Goal: Information Seeking & Learning: Learn about a topic

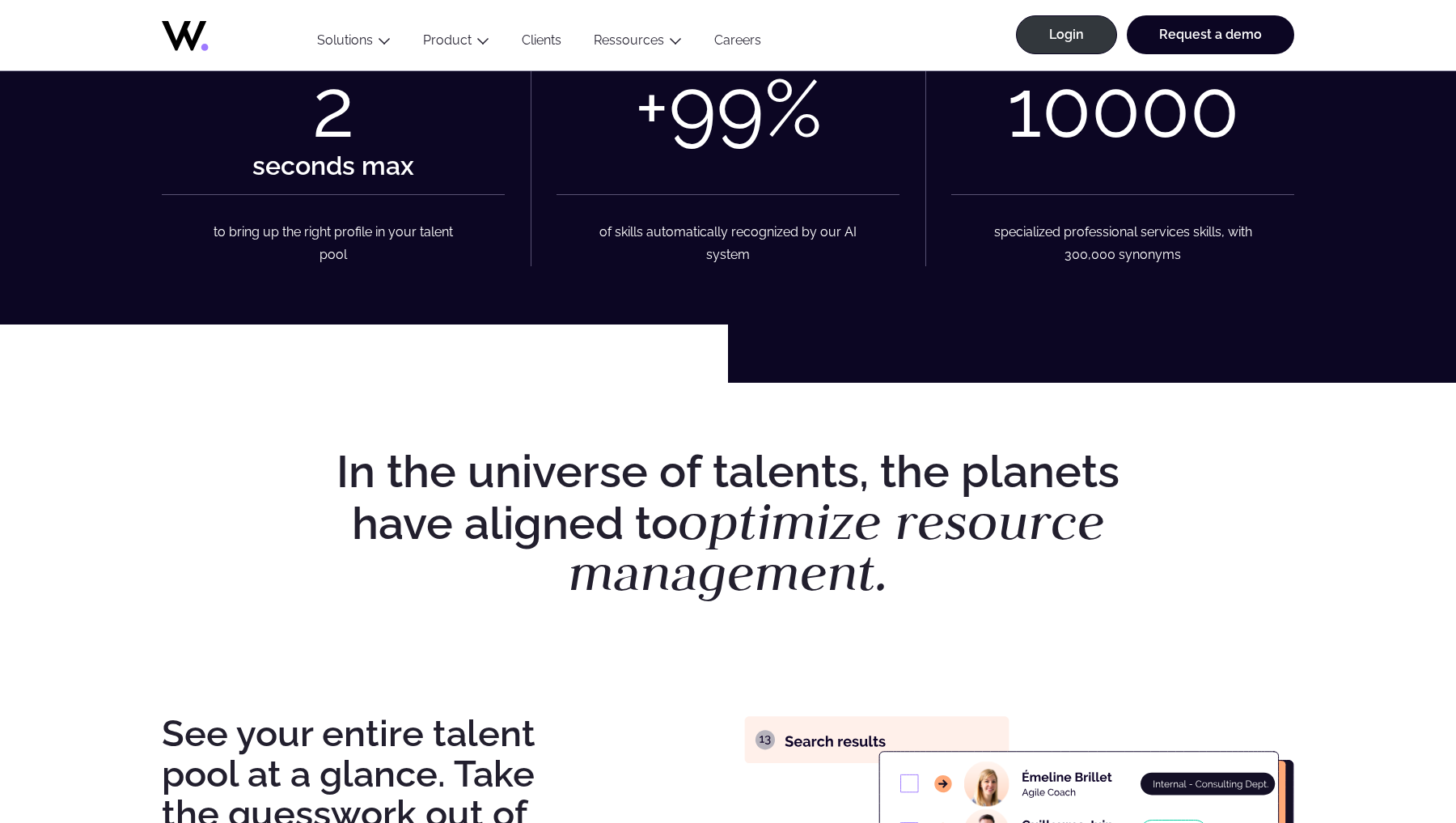
scroll to position [605, 0]
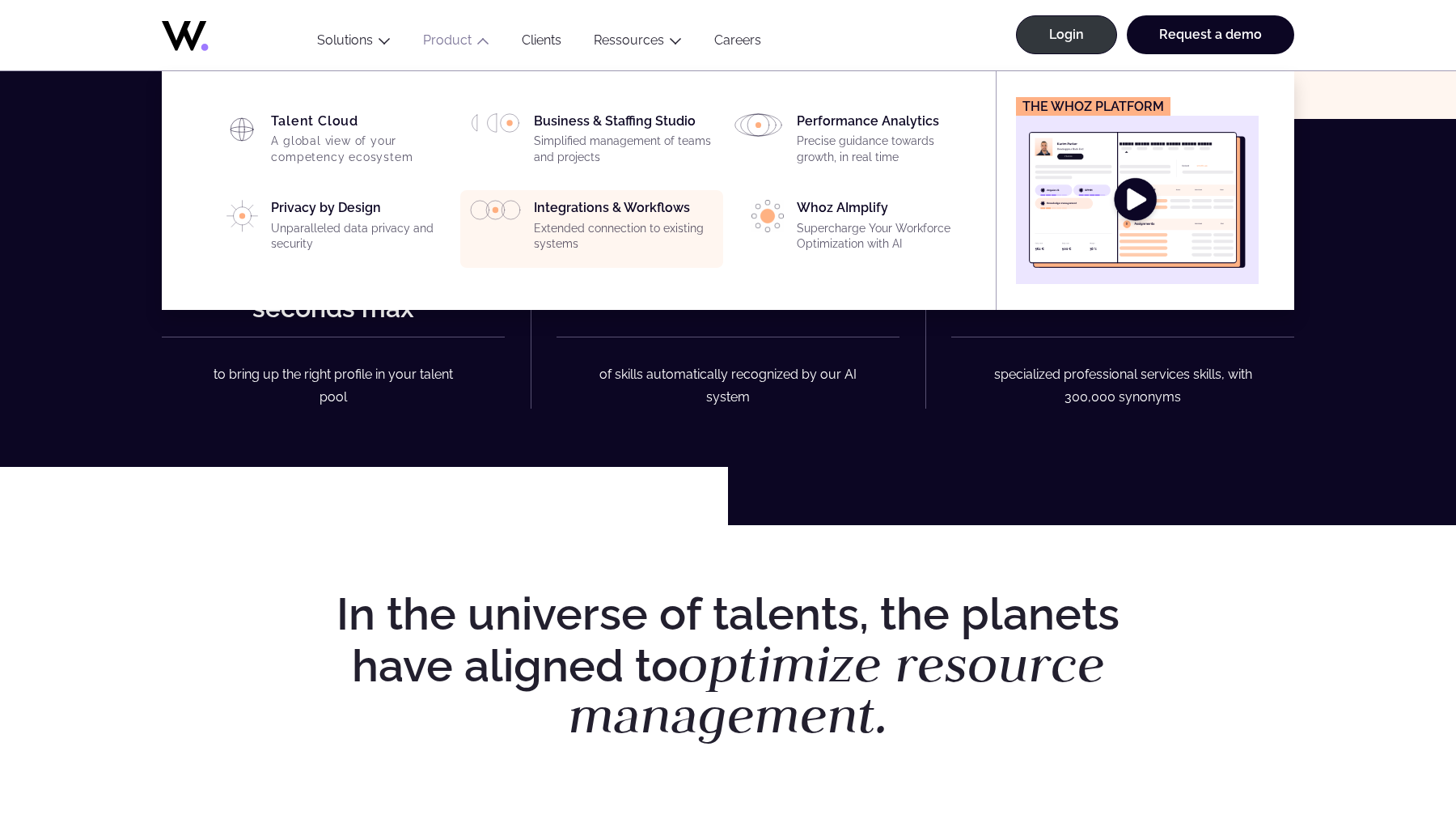
click at [686, 230] on p "Extended connection to existing systems" at bounding box center [623, 236] width 179 height 32
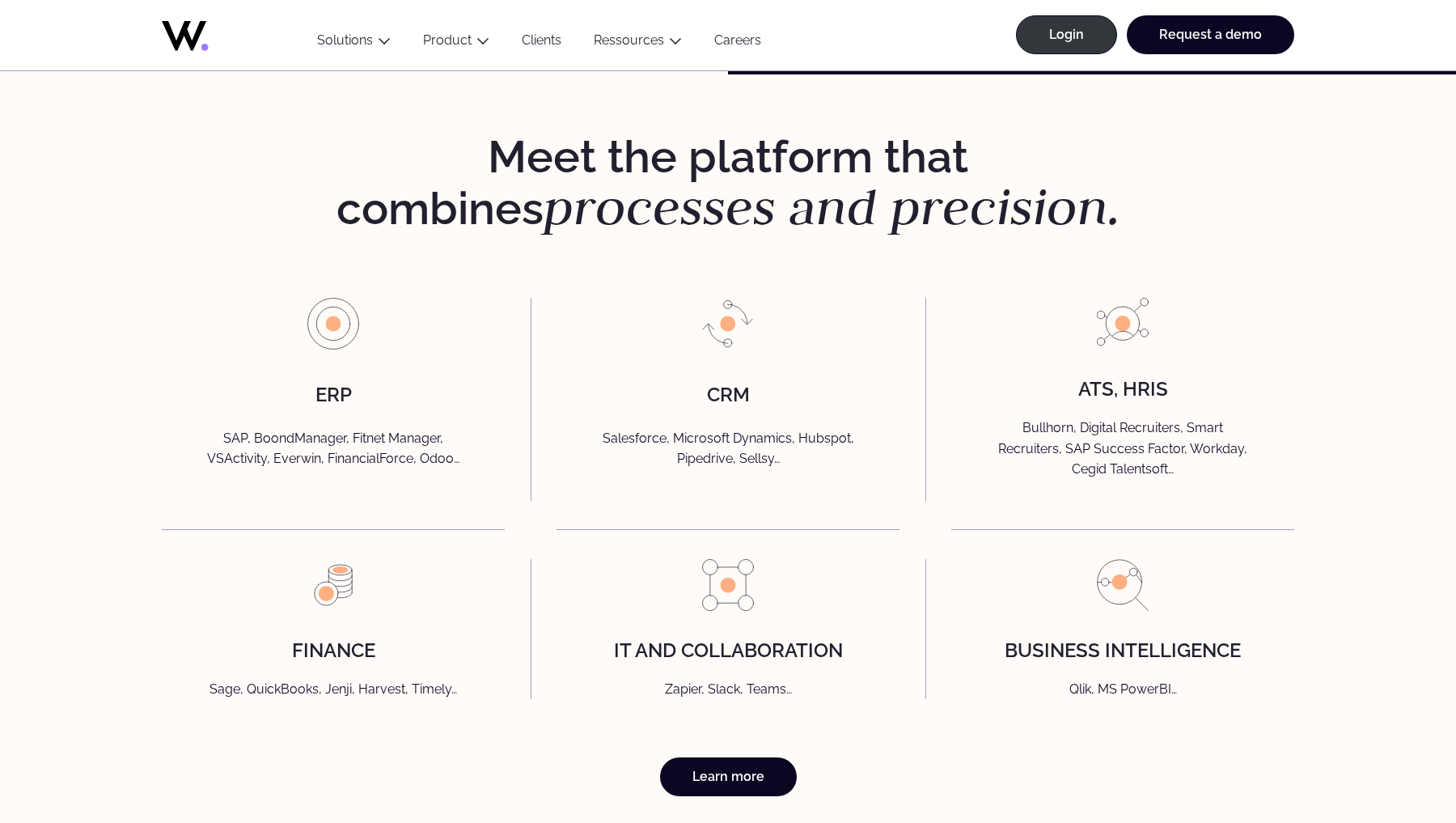
scroll to position [3583, 0]
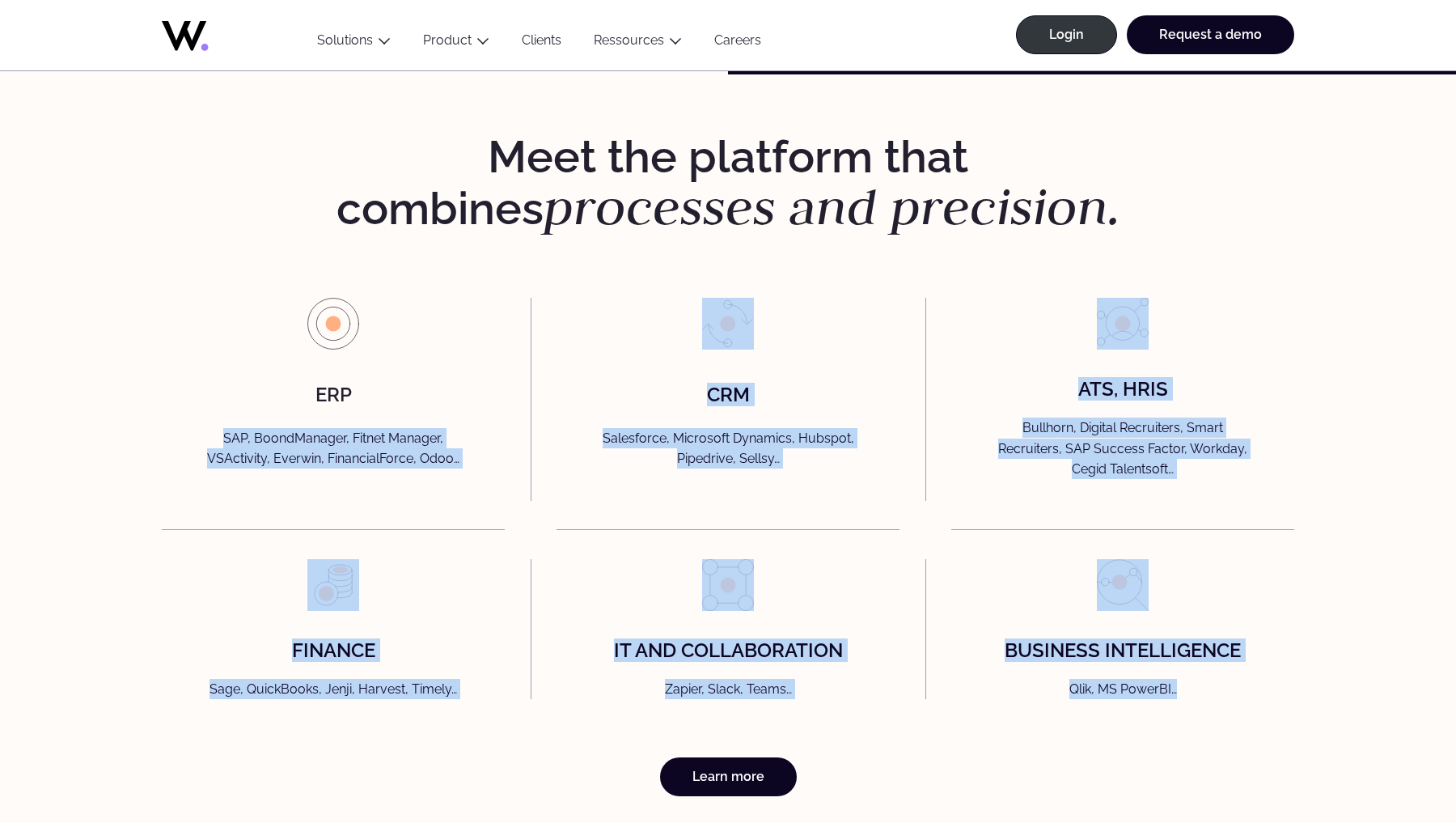
drag, startPoint x: 125, startPoint y: 297, endPoint x: 1200, endPoint y: 706, distance: 1150.2
click at [1200, 708] on div "Meet the platform that combines processes and precision. ERP SAP, BoondManager,…" at bounding box center [728, 464] width 1391 height 664
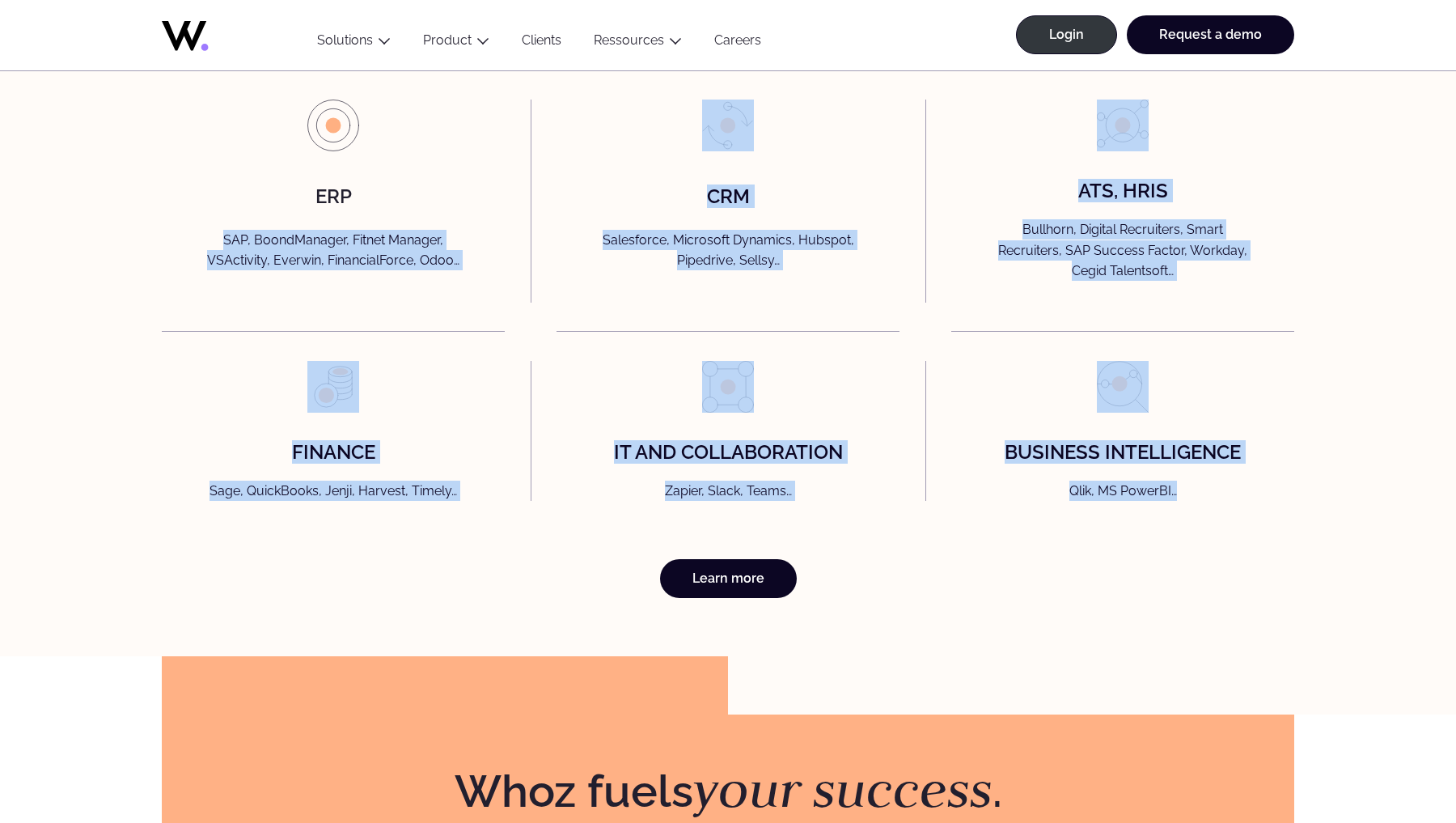
scroll to position [3792, 0]
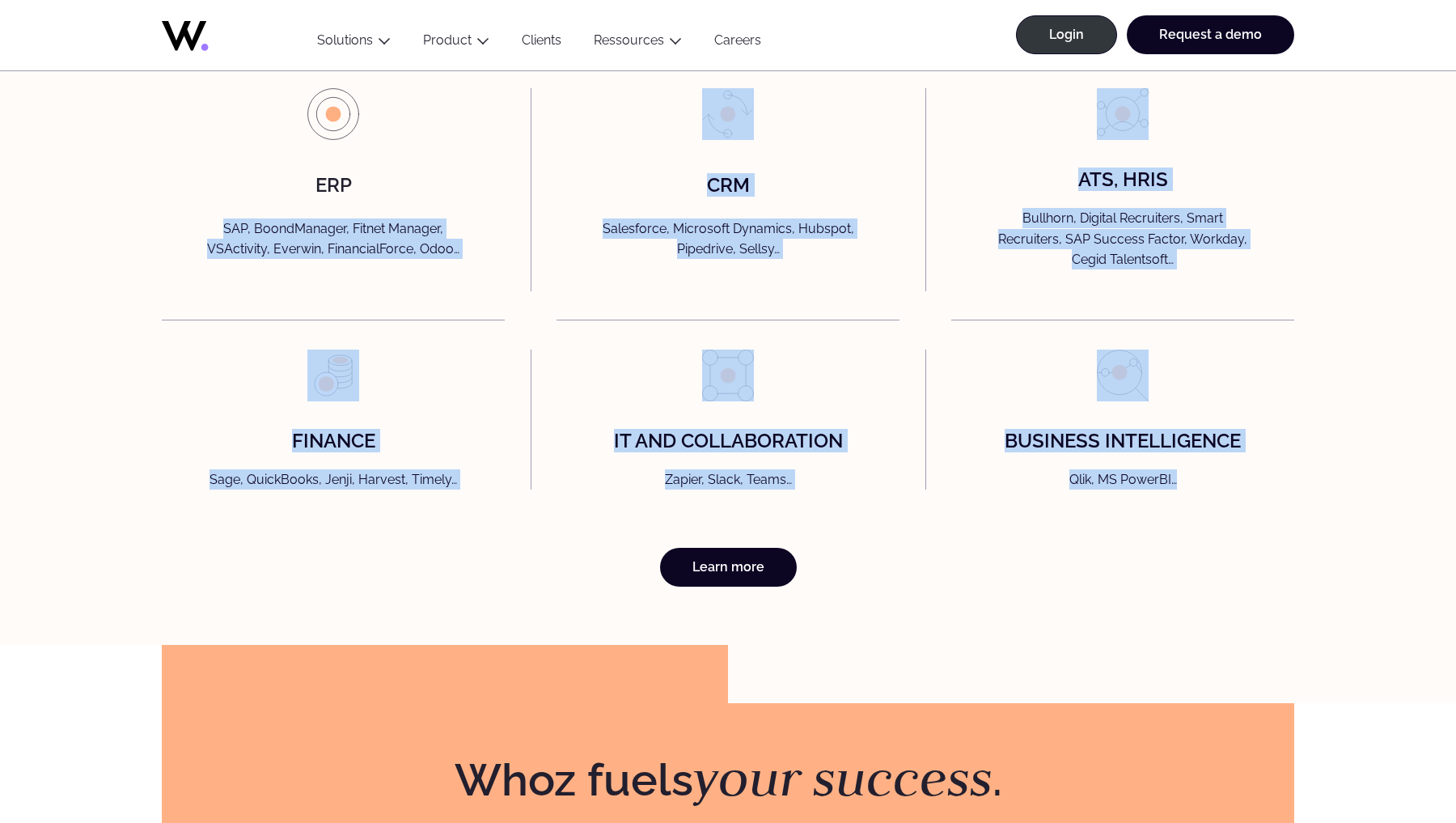
click at [535, 431] on div "finance Sage, QuickBooks, Jenji, Harvest, Timely… IT AND Collaboration Zapier, …" at bounding box center [728, 419] width 1133 height 140
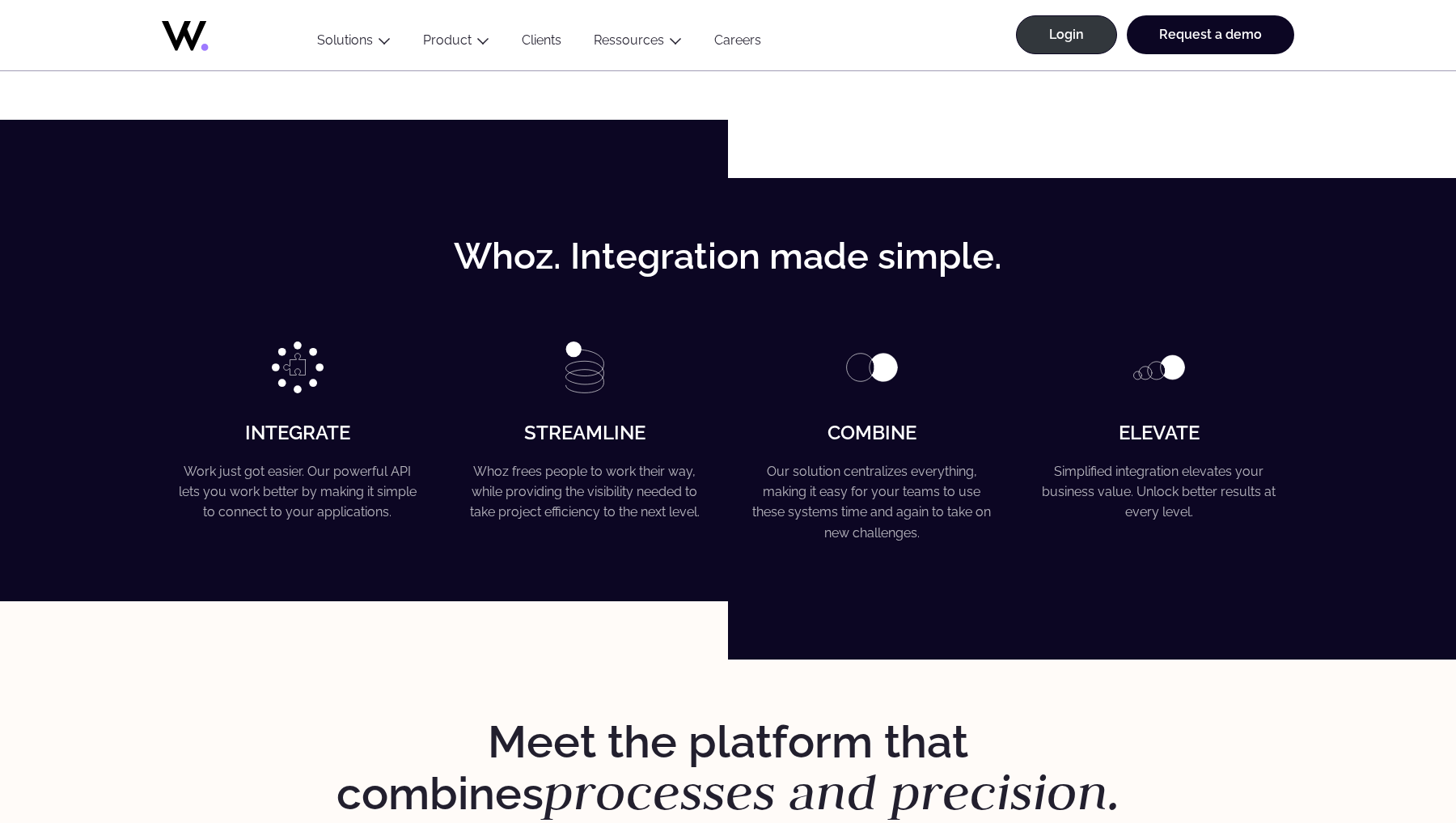
scroll to position [3035, 0]
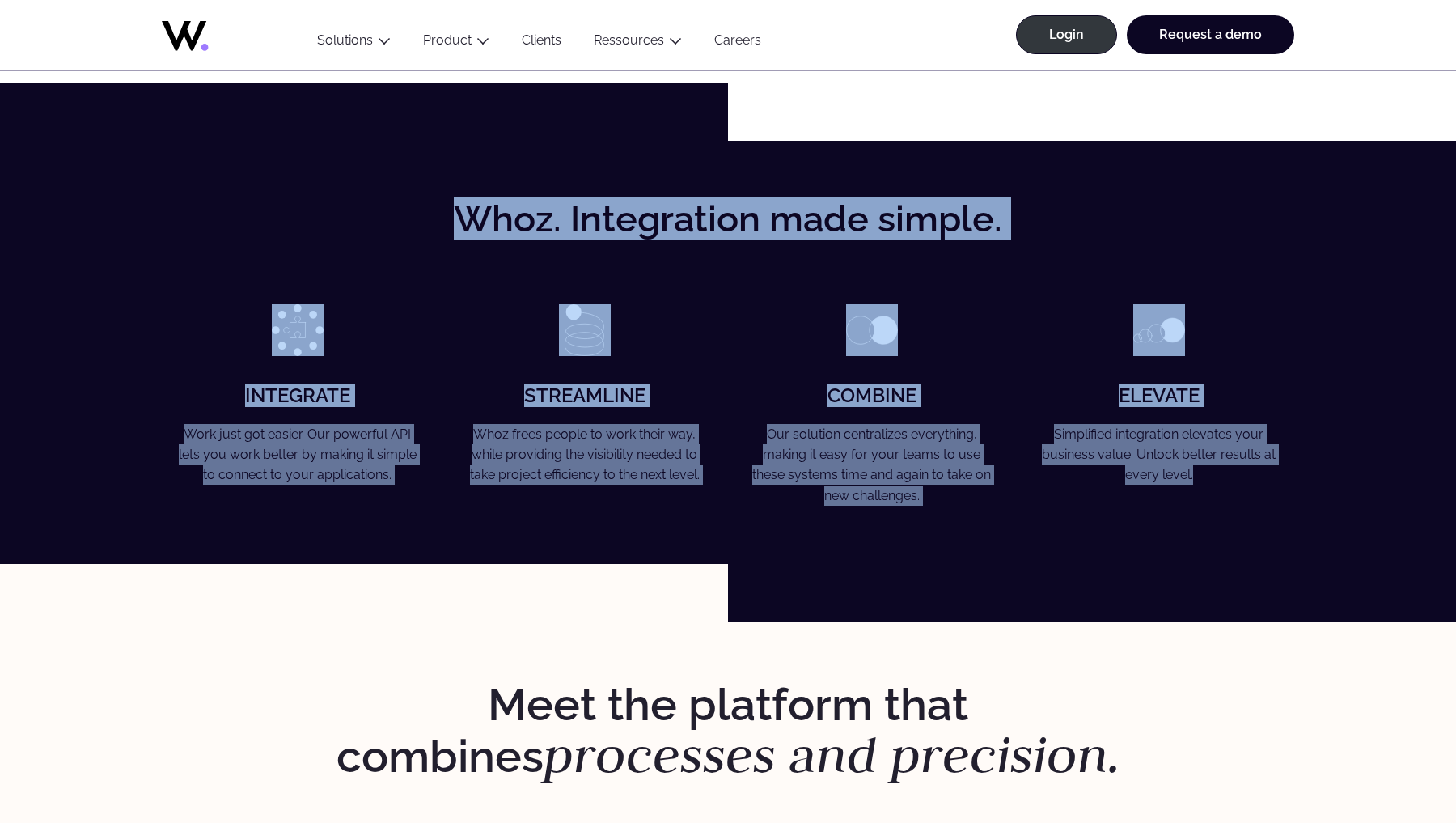
drag, startPoint x: 155, startPoint y: 198, endPoint x: 1361, endPoint y: 492, distance: 1241.3
click at [1361, 492] on div "Whoz. Integration made simple. Integrate Work just got easier. Our powerful API…" at bounding box center [728, 352] width 1456 height 423
click at [1361, 492] on div "Whoz. Integration made simple. Integrate Work just got easier. Our powerful API…" at bounding box center [728, 353] width 1391 height 307
drag, startPoint x: 440, startPoint y: 228, endPoint x: 1454, endPoint y: 544, distance: 1062.1
click at [1454, 544] on div "Whoz. Integration made simple. Integrate Work just got easier. Our powerful API…" at bounding box center [728, 352] width 1456 height 423
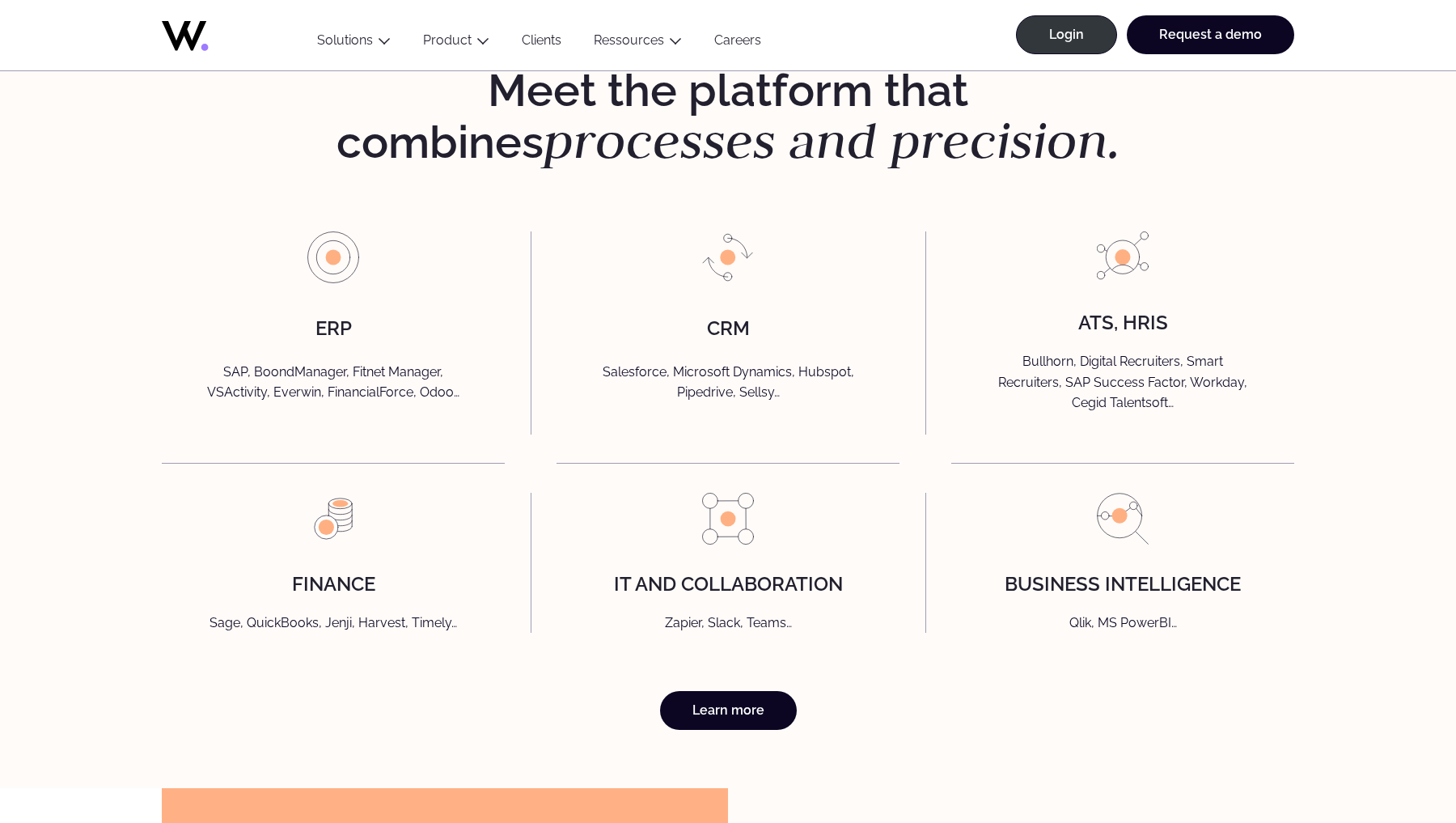
scroll to position [3650, 0]
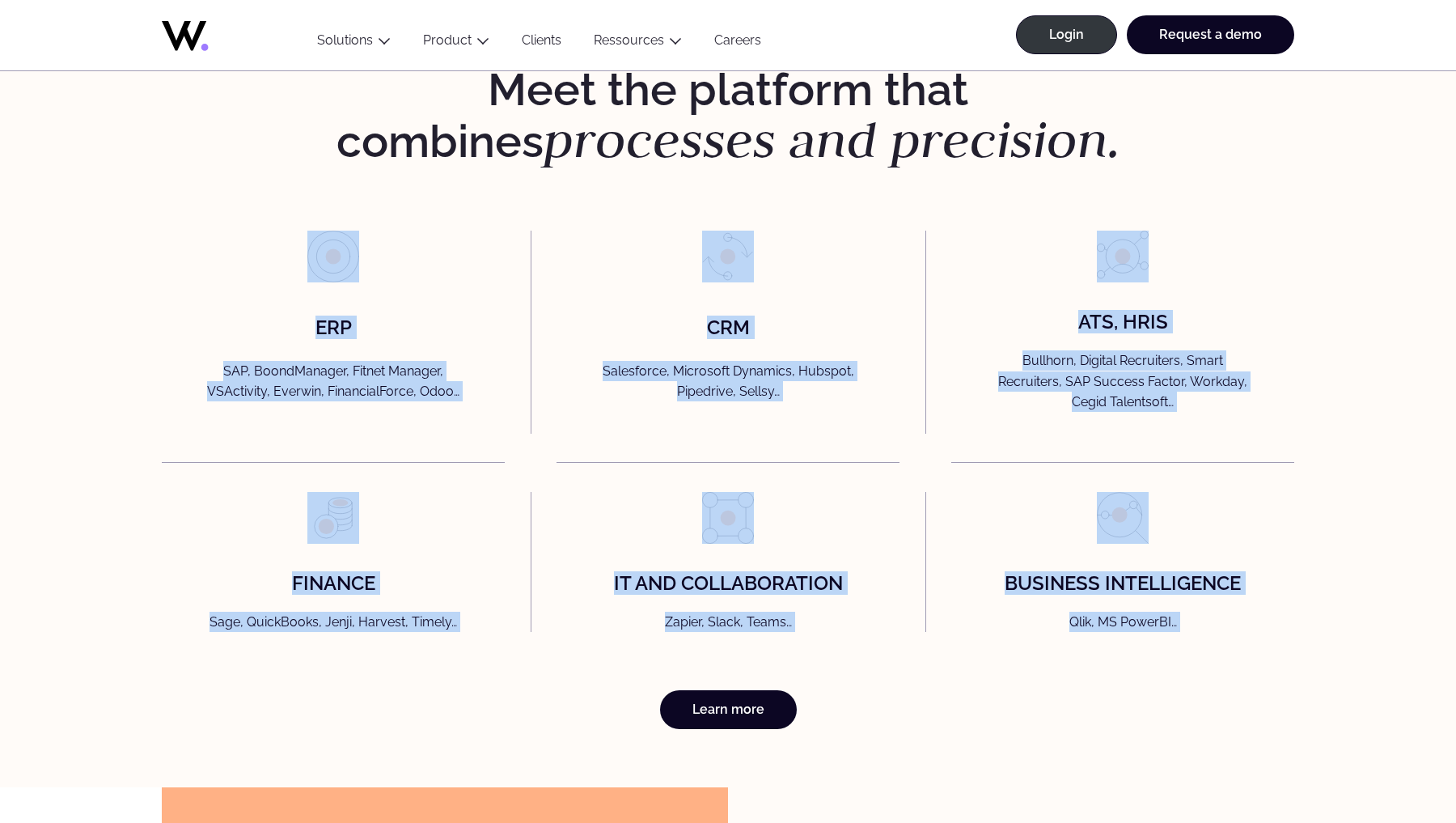
drag, startPoint x: 401, startPoint y: 239, endPoint x: 1206, endPoint y: 655, distance: 906.1
click at [1206, 655] on div "Meet the platform that combines processes and precision. ERP SAP, BoondManager,…" at bounding box center [728, 397] width 1391 height 664
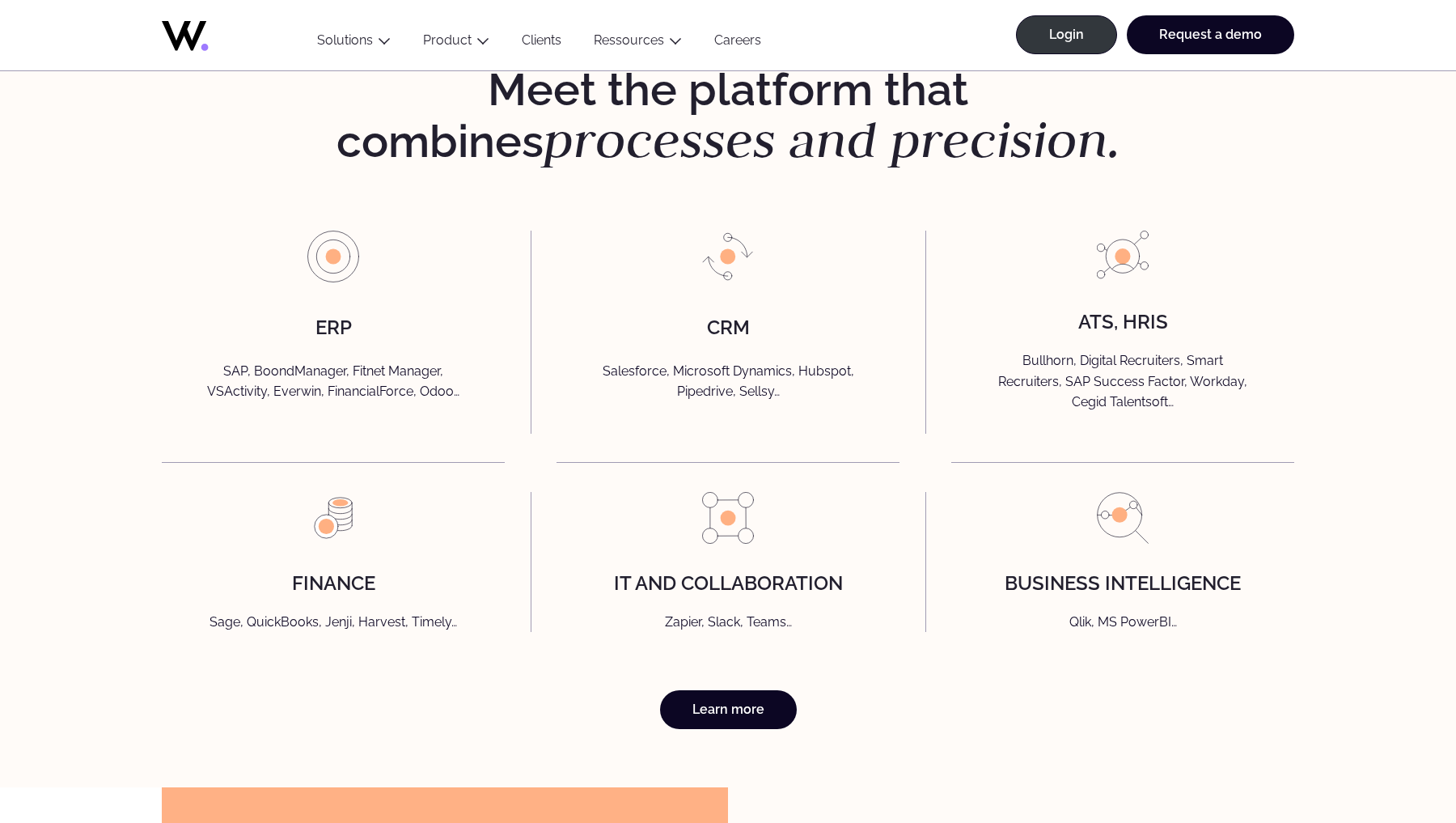
click at [1206, 655] on div "Meet the platform that combines processes and precision. ERP SAP, BoondManager,…" at bounding box center [728, 397] width 1391 height 664
click at [740, 730] on link "Learn more" at bounding box center [728, 710] width 136 height 39
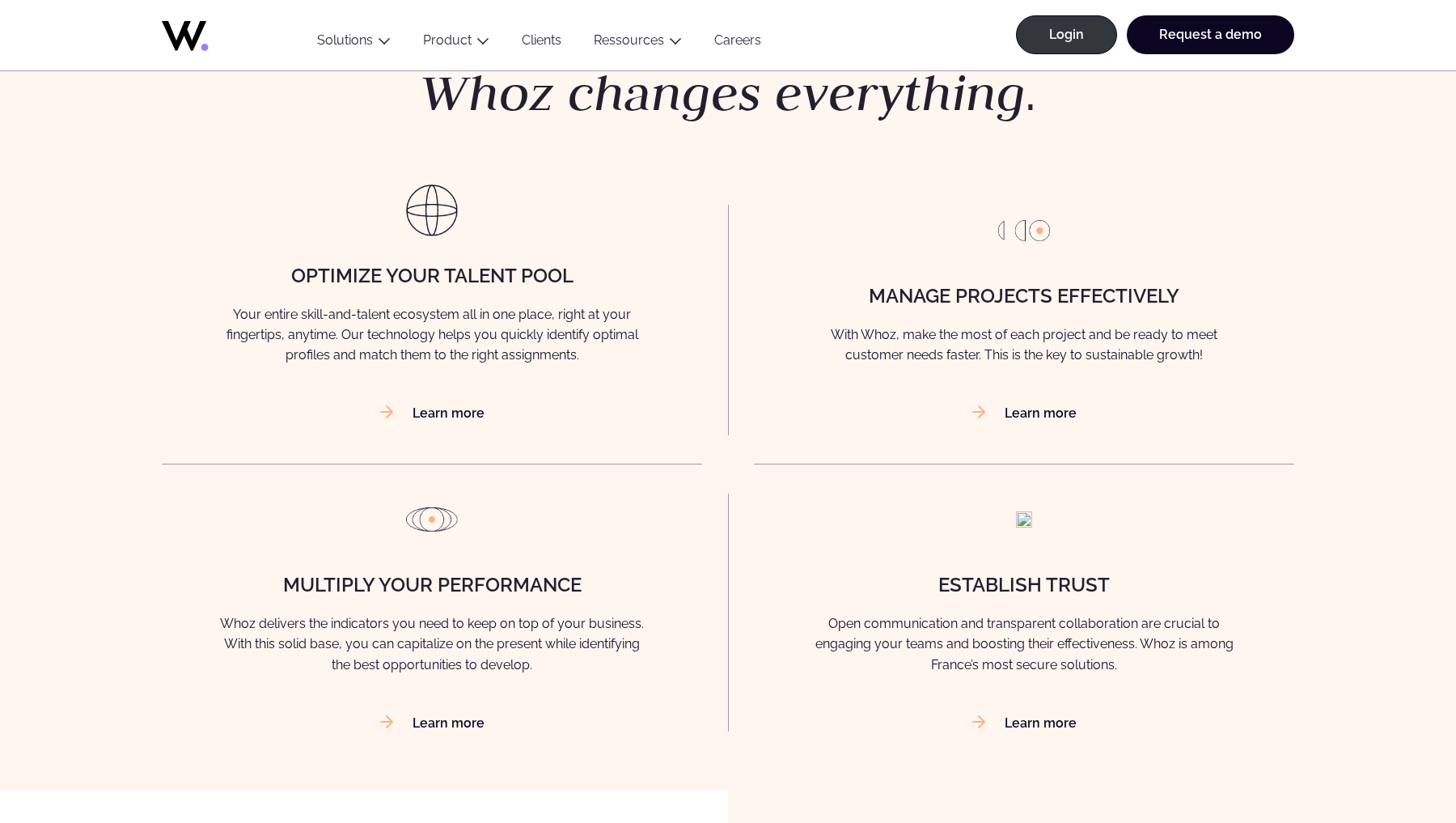
scroll to position [1099, 0]
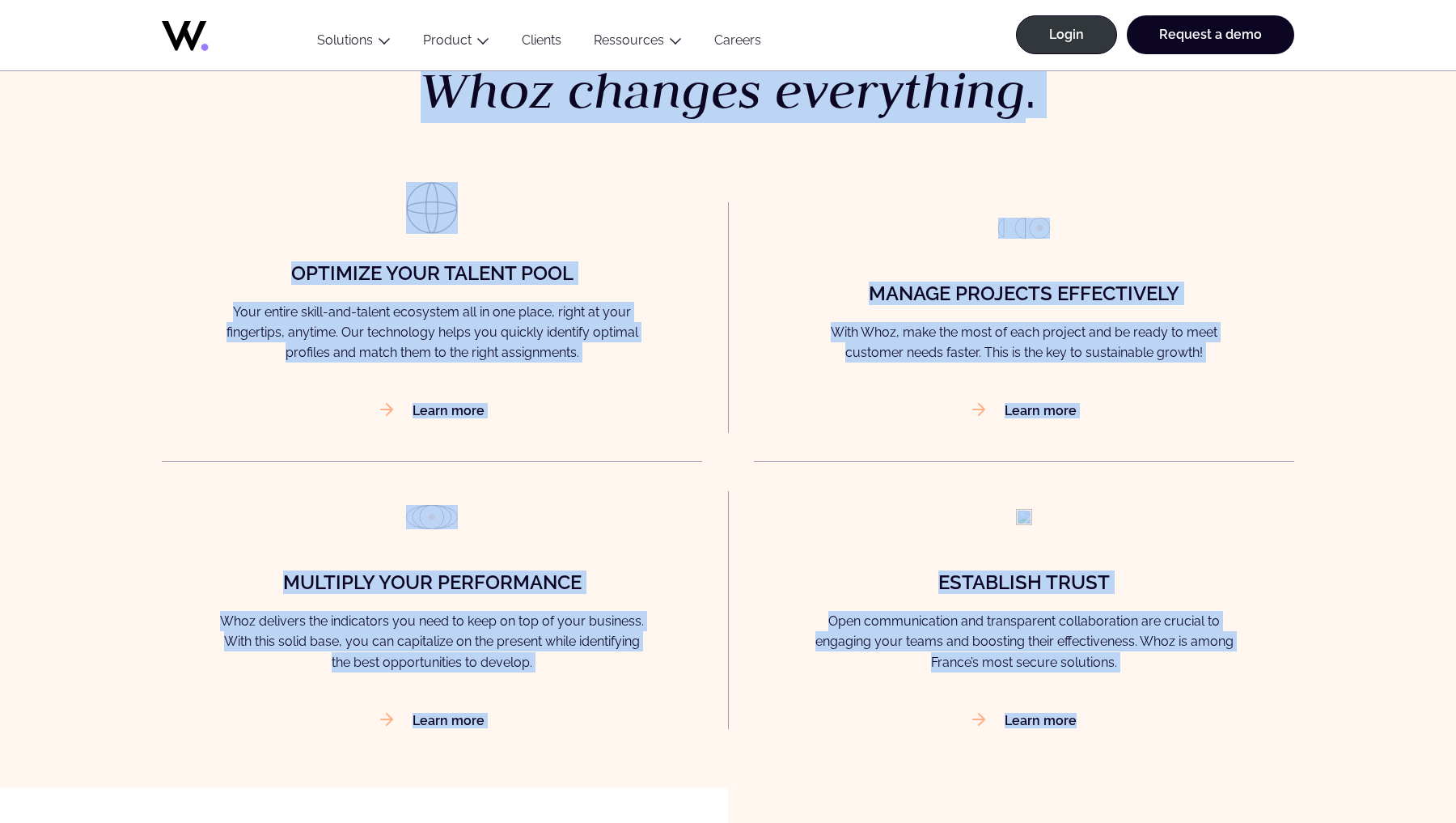
drag, startPoint x: 410, startPoint y: 87, endPoint x: 1092, endPoint y: 734, distance: 940.1
click at [1092, 734] on div "Upgrade your expectations. Whoz changes everything . Optimize your talent pool …" at bounding box center [728, 372] width 1456 height 829
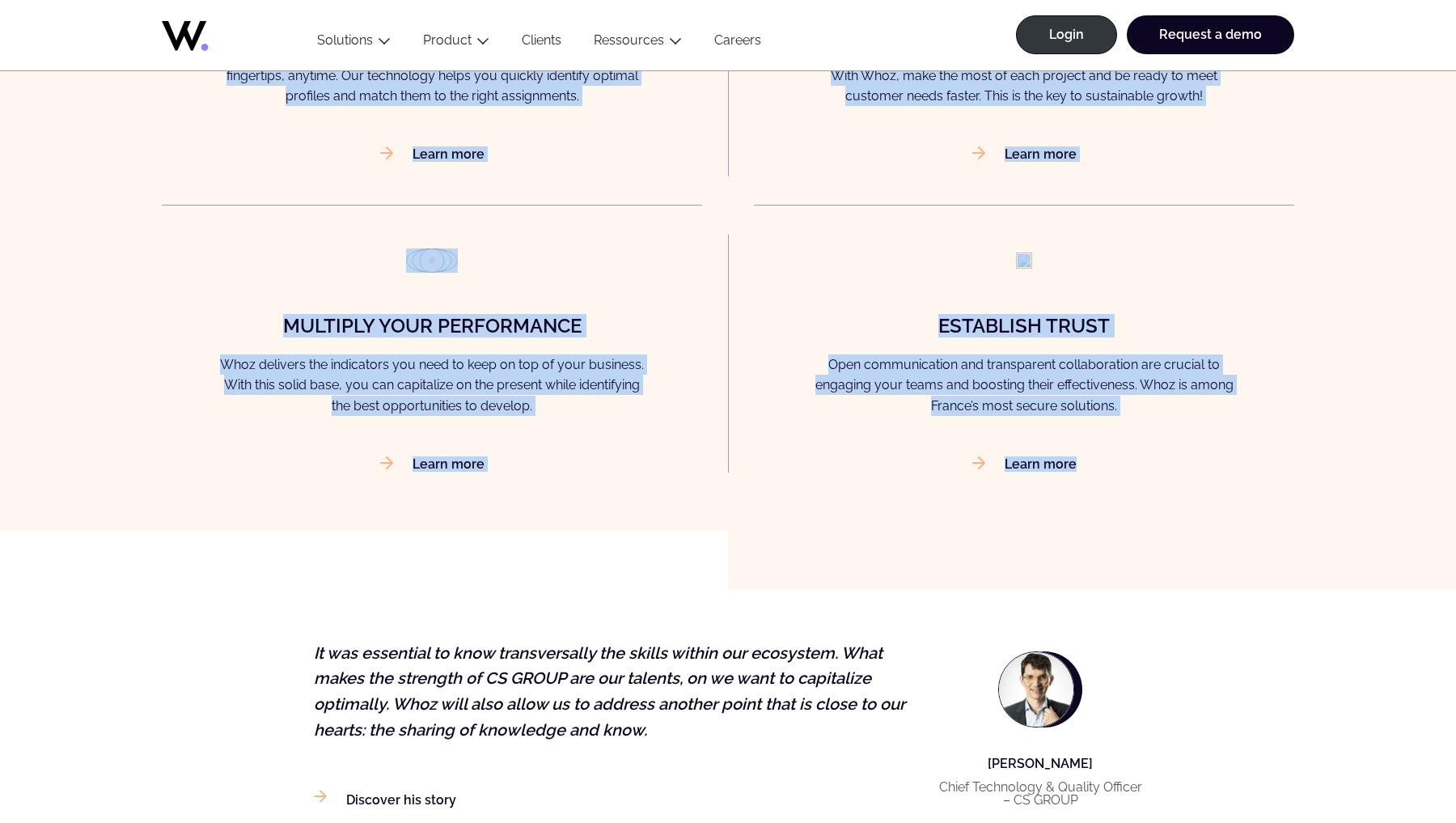
scroll to position [1397, 0]
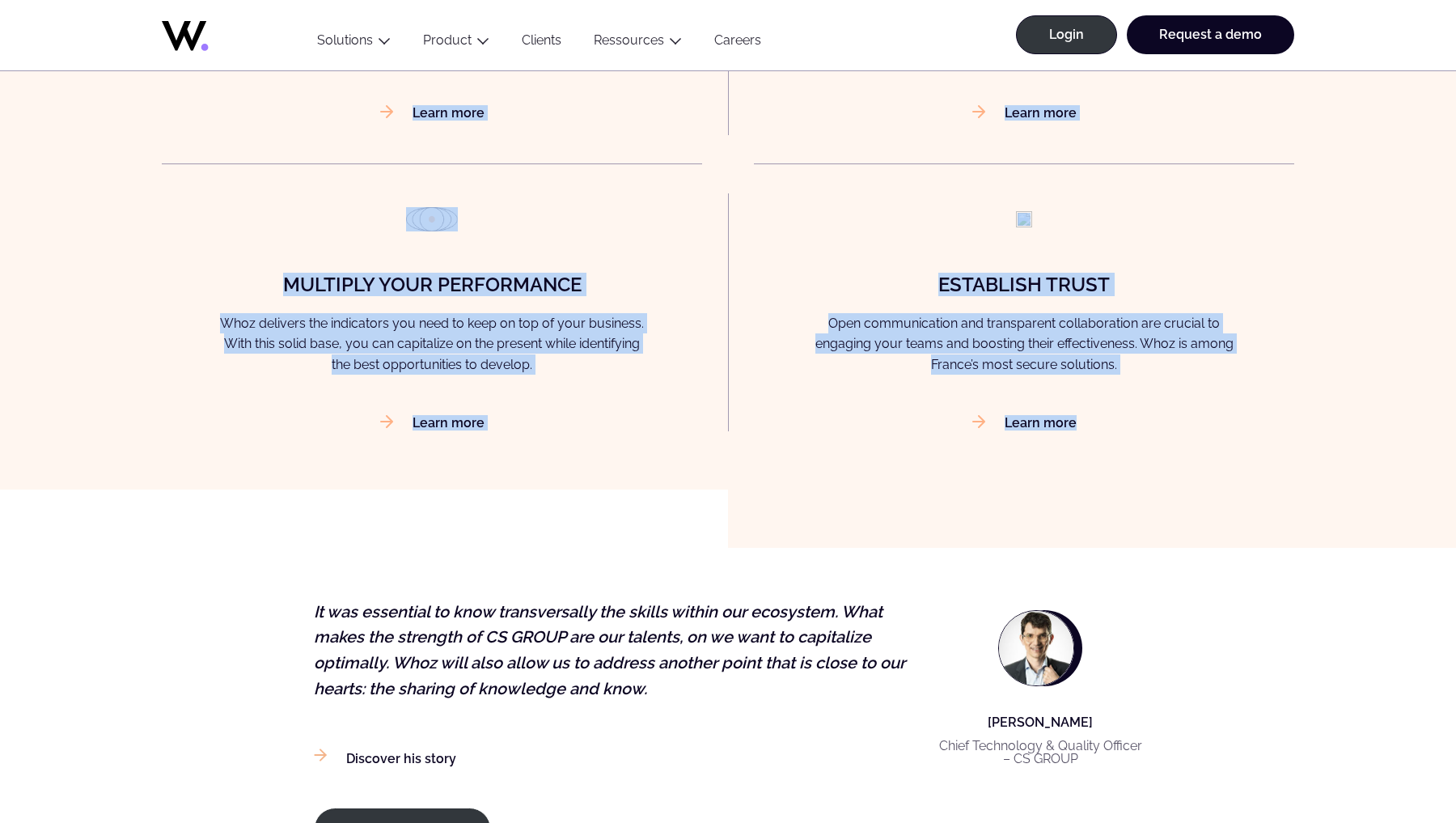
click at [800, 673] on p "It was essential to know transversally the skills within our ecosystem. What ma…" at bounding box center [620, 651] width 611 height 102
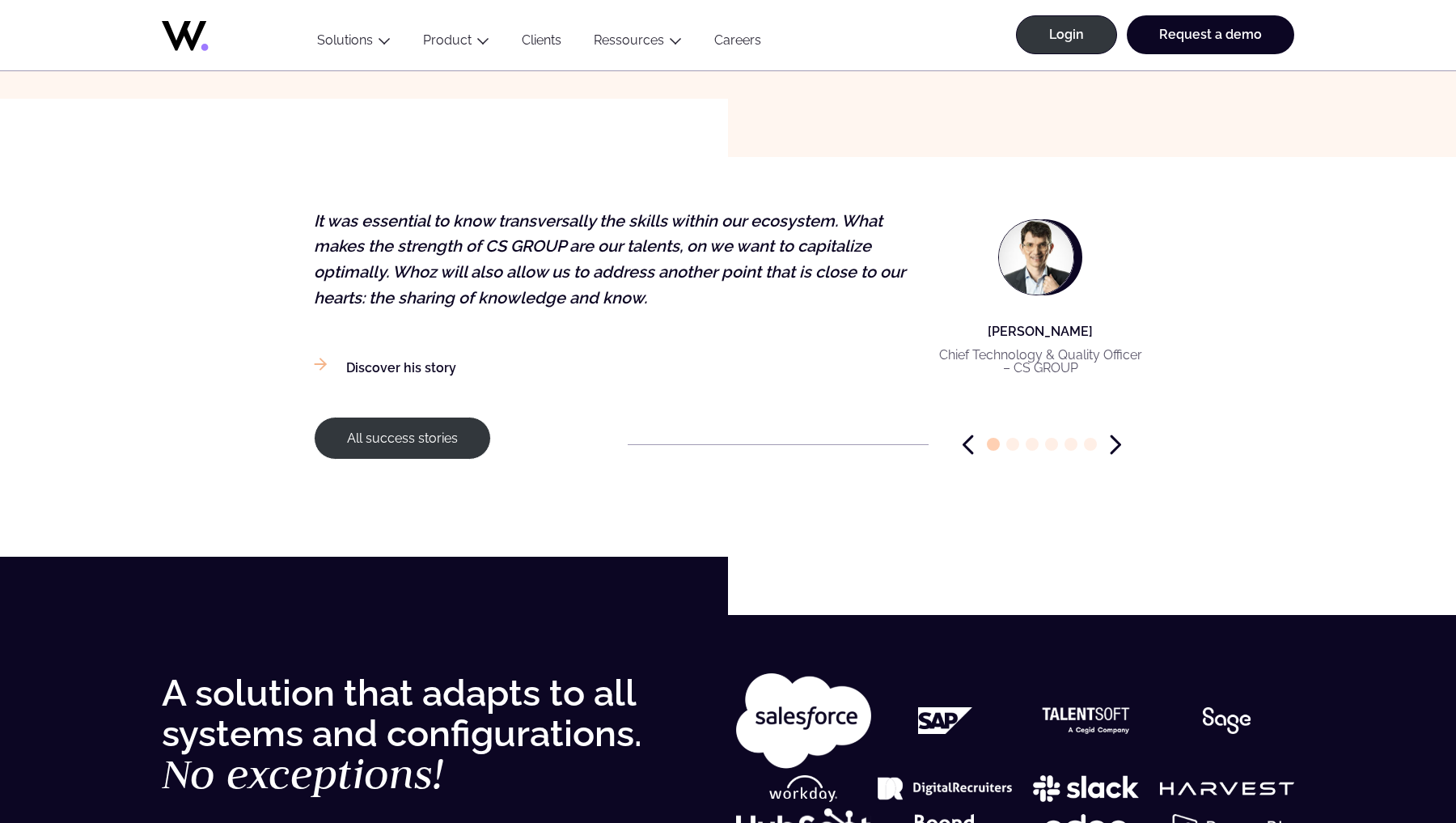
click at [276, 615] on div "A solution that adapts to all systems and configurations. No exceptions! Whoz l…" at bounding box center [728, 797] width 1456 height 364
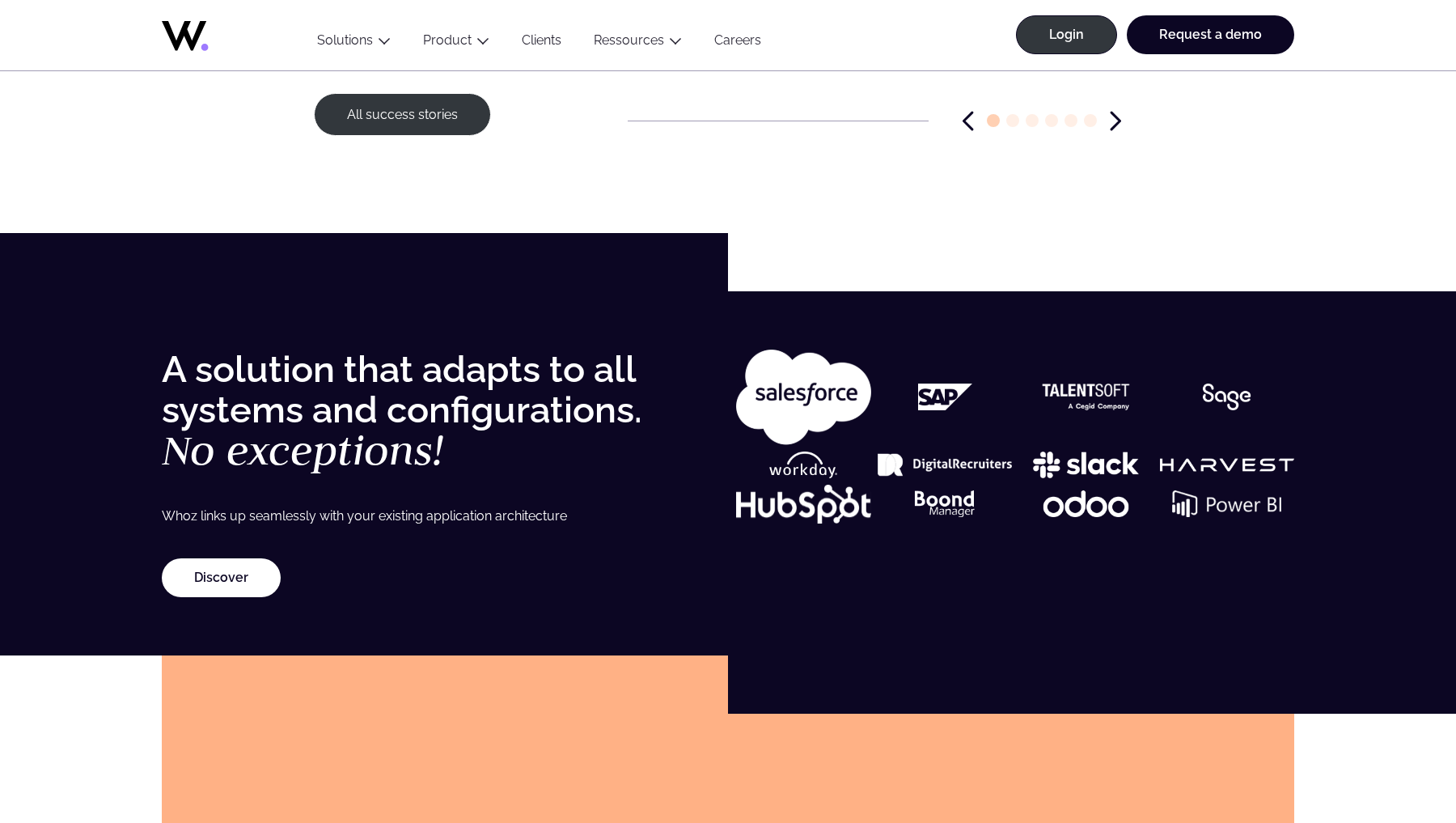
scroll to position [2142, 0]
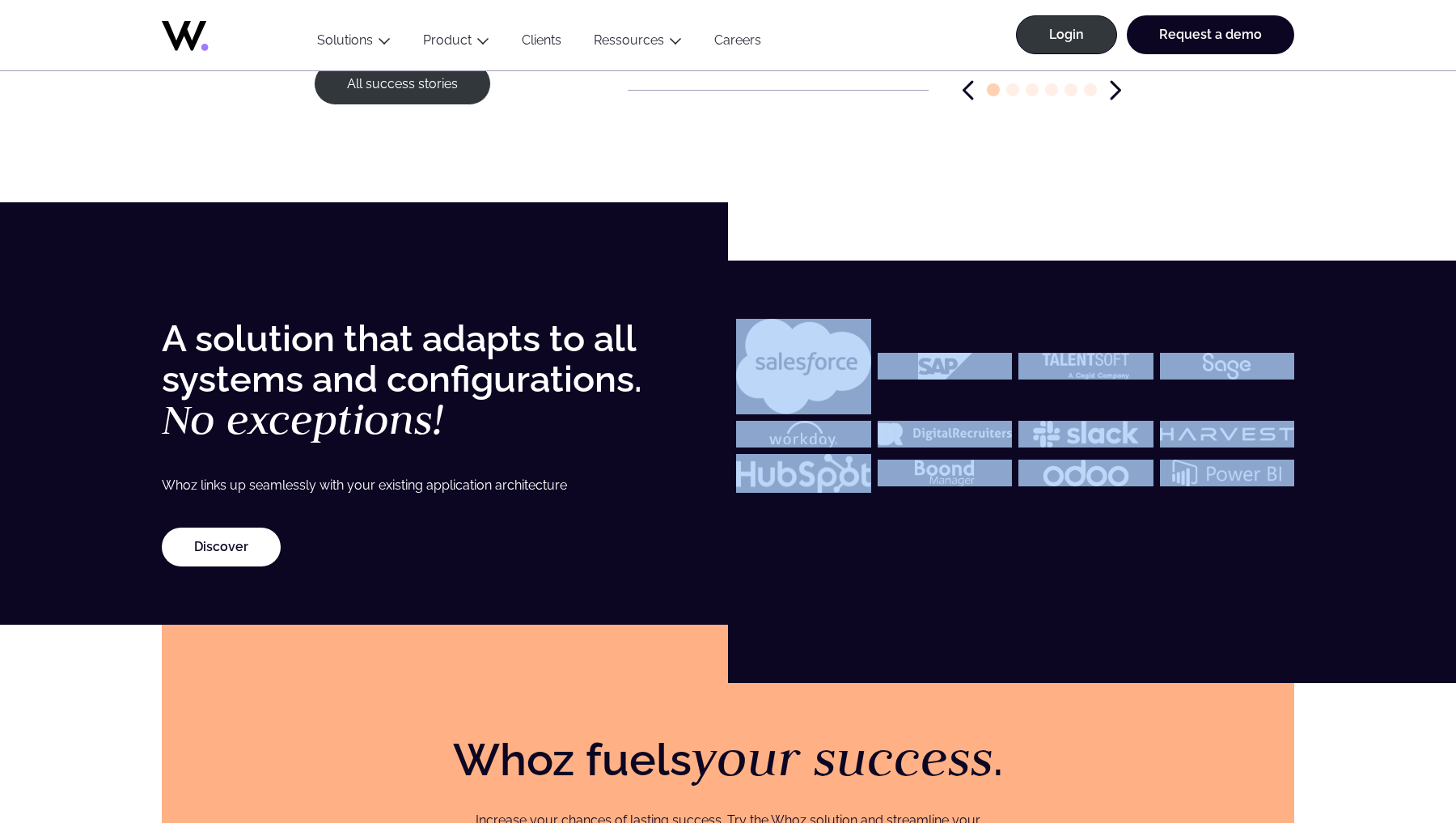
drag, startPoint x: 1415, startPoint y: 496, endPoint x: 823, endPoint y: 361, distance: 607.2
click at [823, 361] on div "A solution that adapts to all systems and configurations. No exceptions! Whoz l…" at bounding box center [728, 442] width 1391 height 248
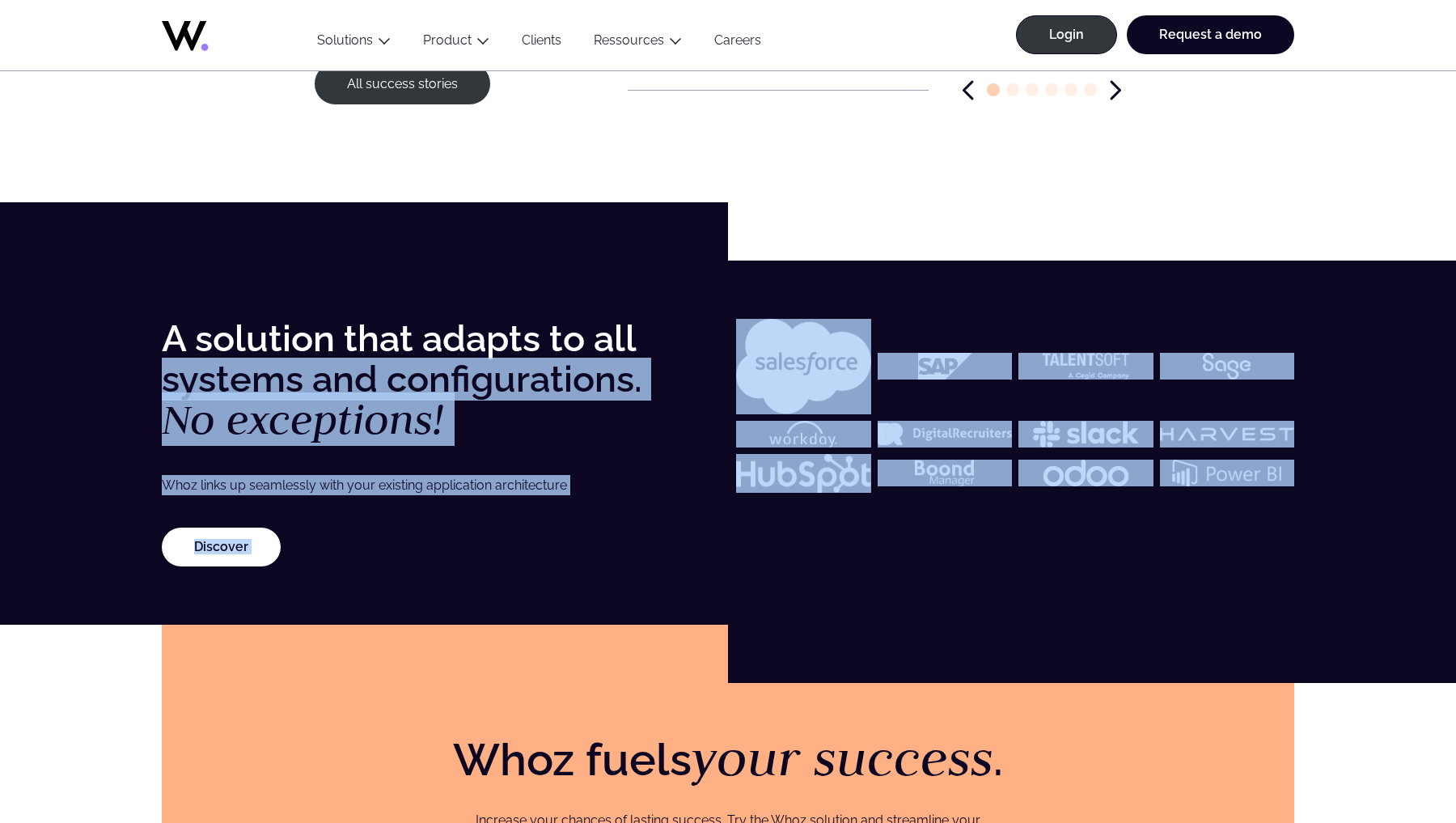
drag, startPoint x: 727, startPoint y: 331, endPoint x: 1258, endPoint y: 473, distance: 549.7
click at [1259, 473] on div "A solution that adapts to all systems and configurations. No exceptions! Whoz l…" at bounding box center [728, 442] width 1133 height 248
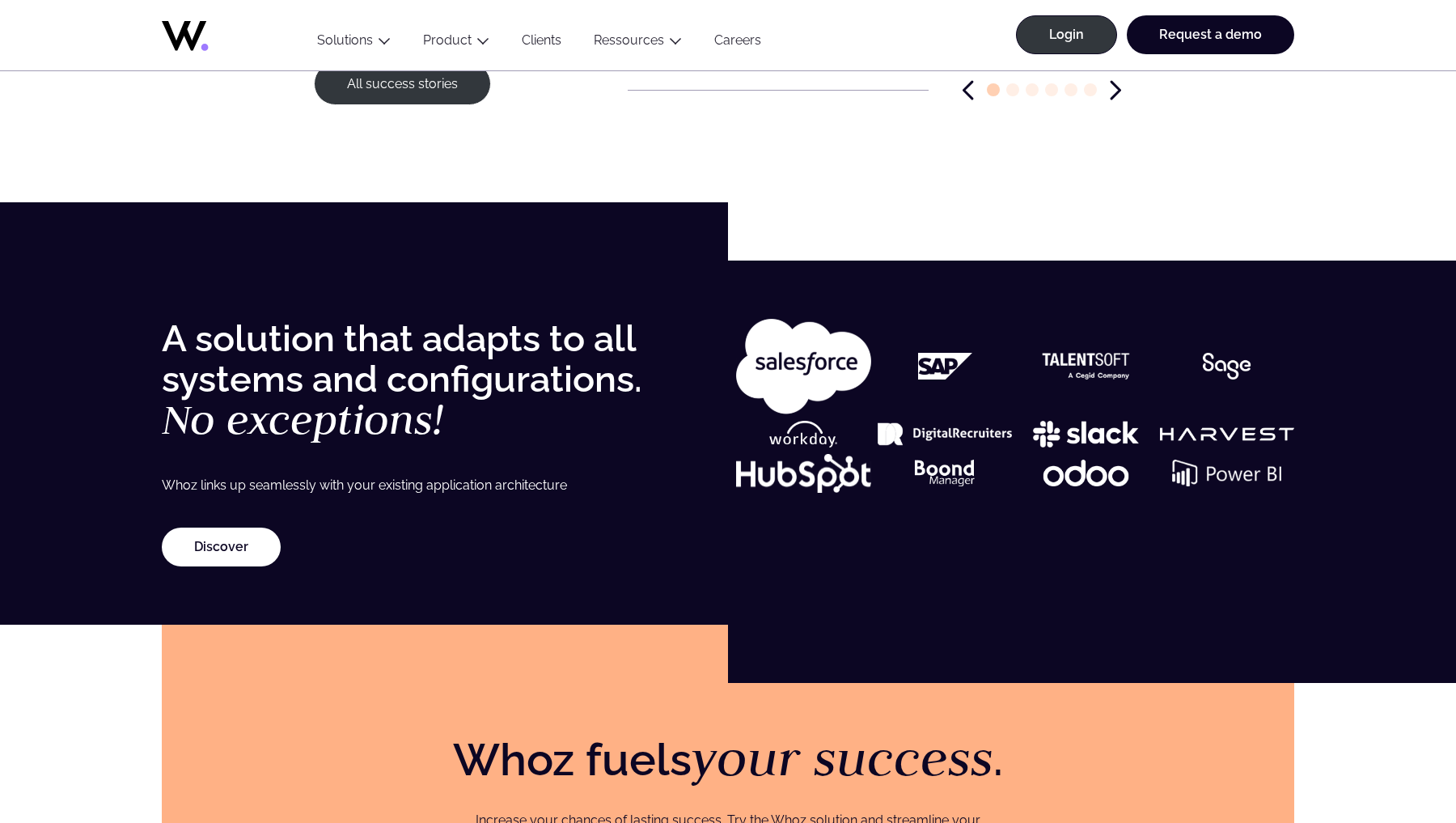
click at [1240, 526] on div at bounding box center [1015, 442] width 558 height 248
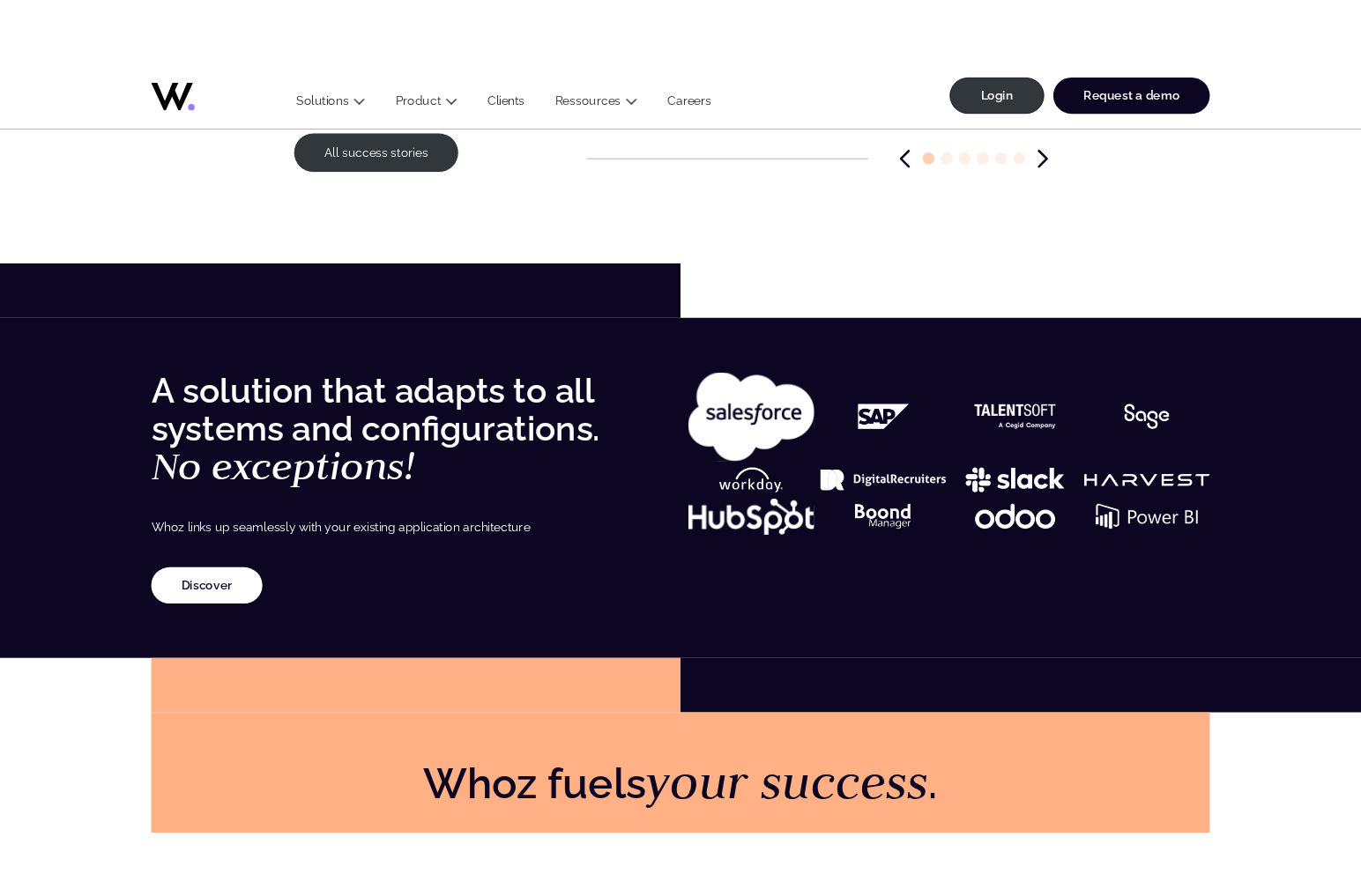
scroll to position [2042, 0]
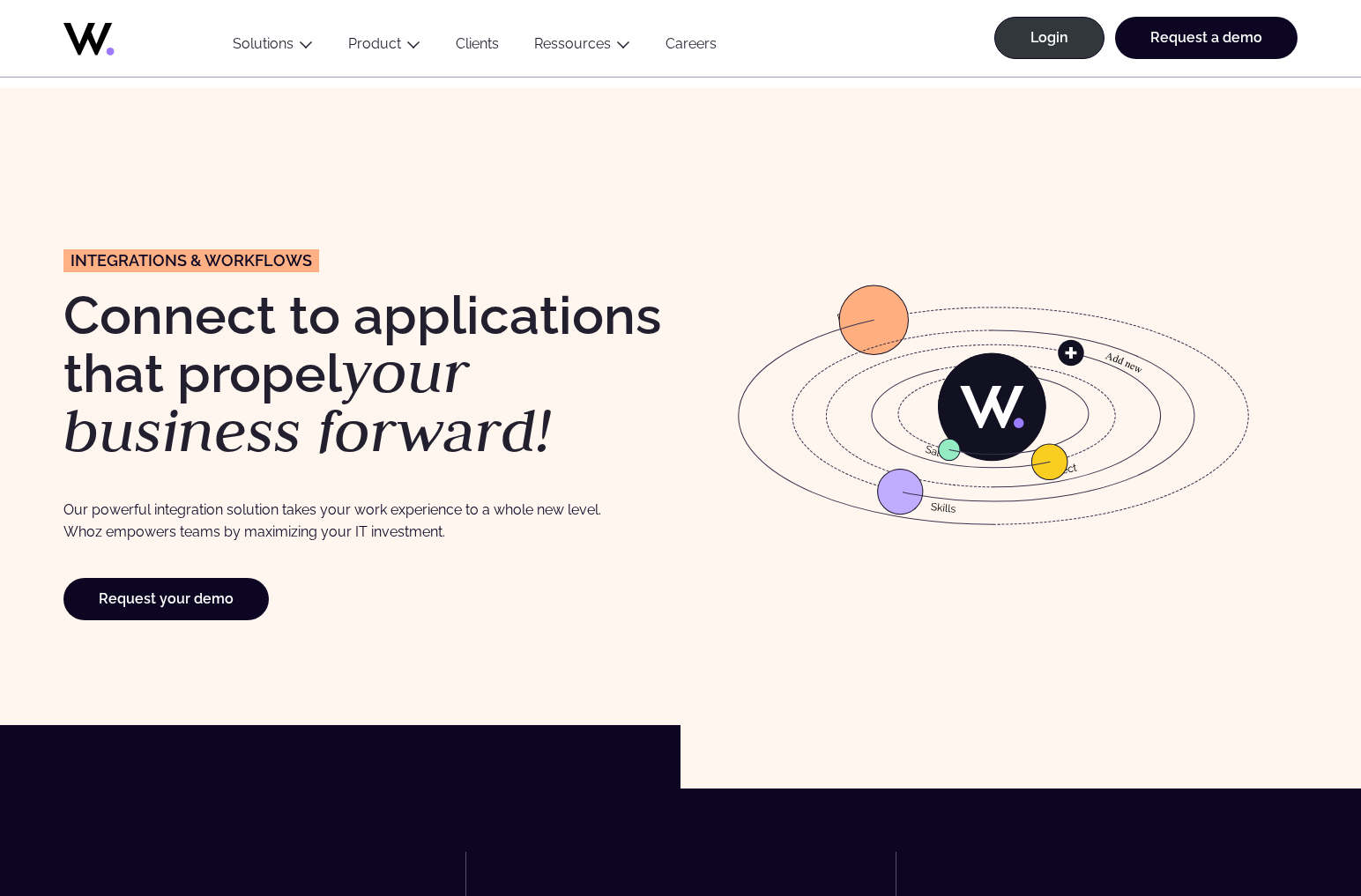
scroll to position [3974, 0]
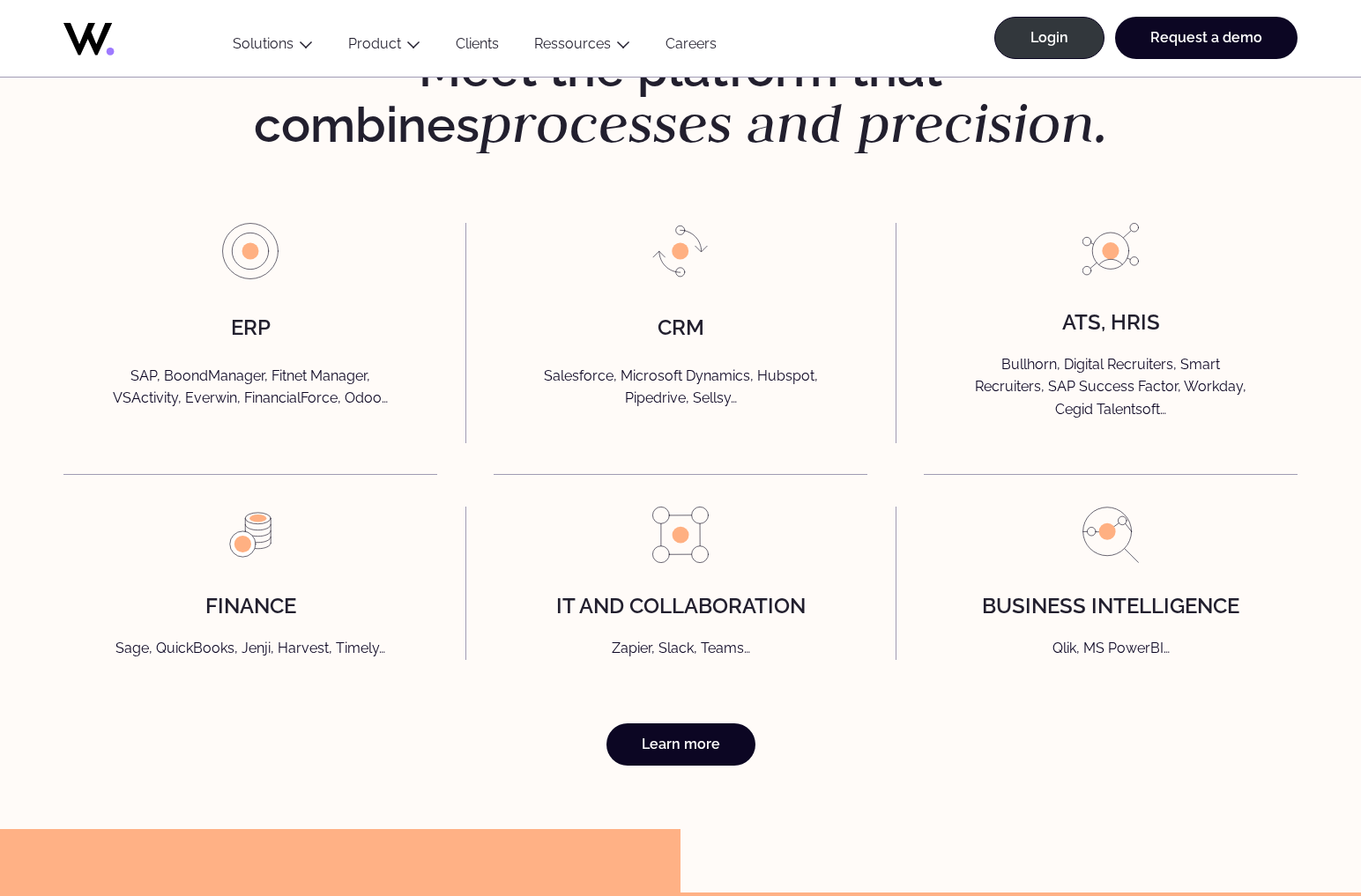
click at [19, 344] on div "Meet the platform that combines processes and precision. ERP SAP, BoondManager,…" at bounding box center [680, 404] width 1361 height 849
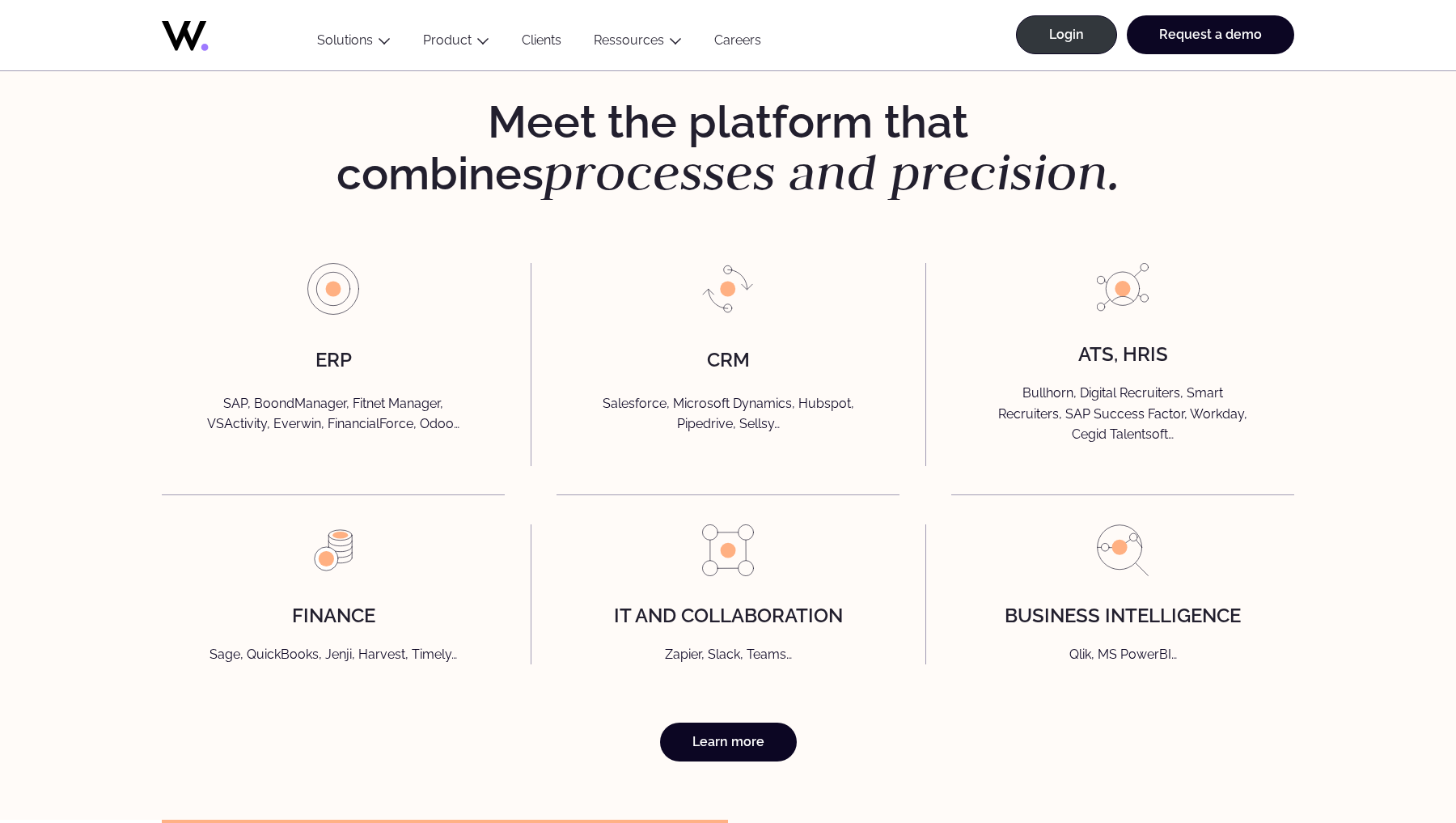
scroll to position [3597, 0]
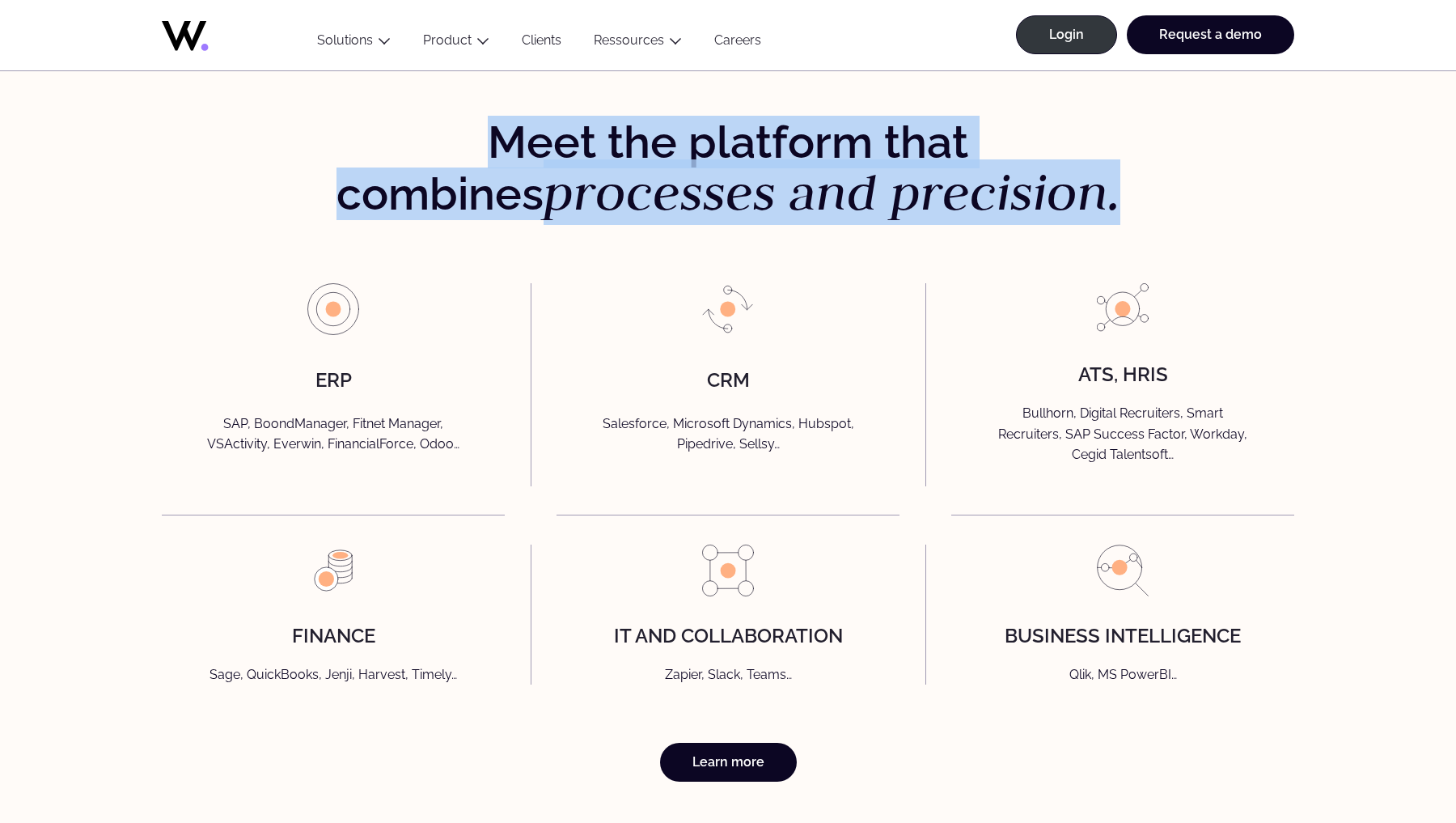
drag, startPoint x: 350, startPoint y: 136, endPoint x: 1052, endPoint y: 210, distance: 705.9
click at [1052, 210] on h2 "Meet the platform that combines processes and precision." at bounding box center [728, 168] width 828 height 101
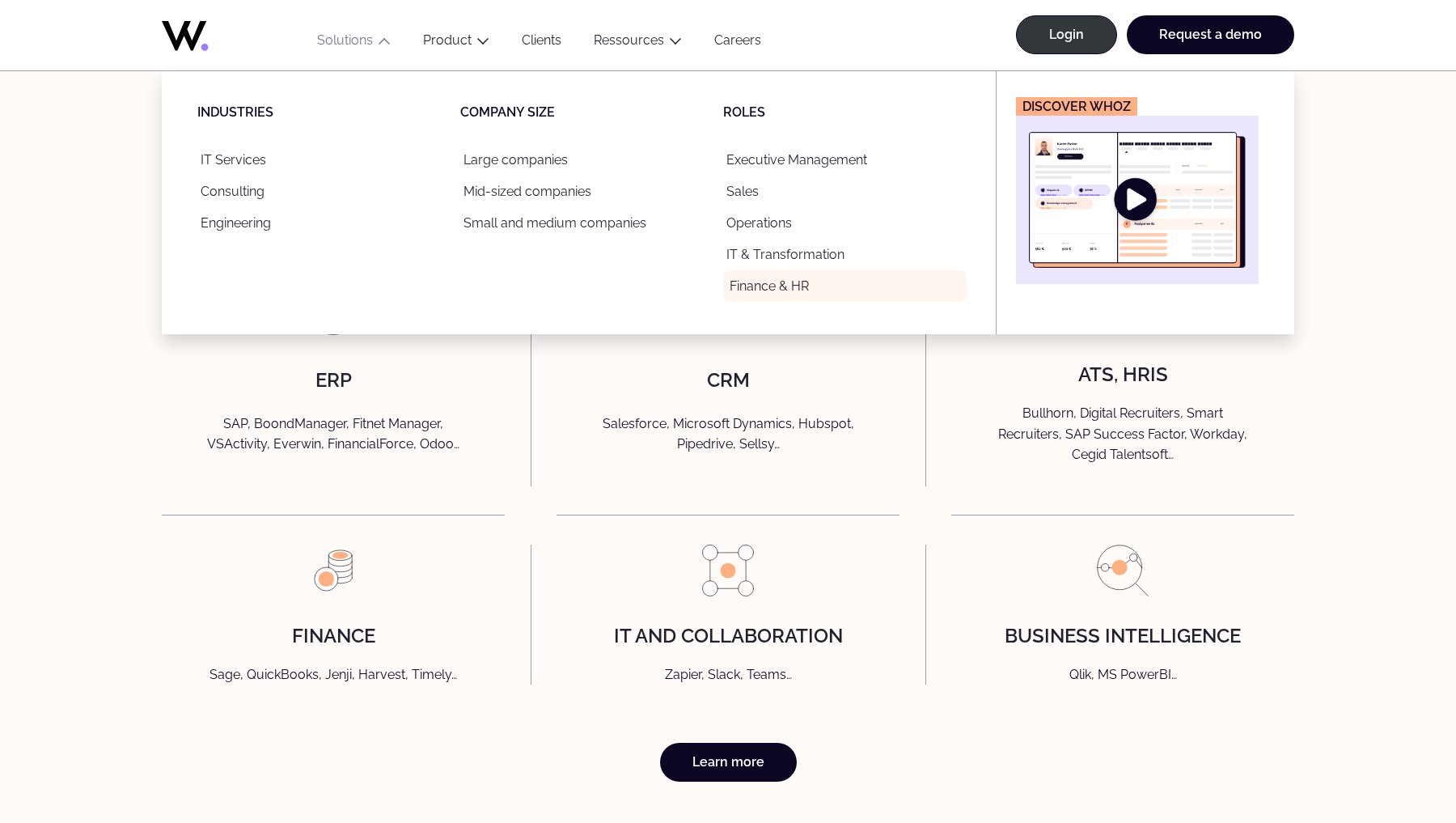
click at [771, 284] on link "Finance & HR" at bounding box center [845, 286] width 244 height 32
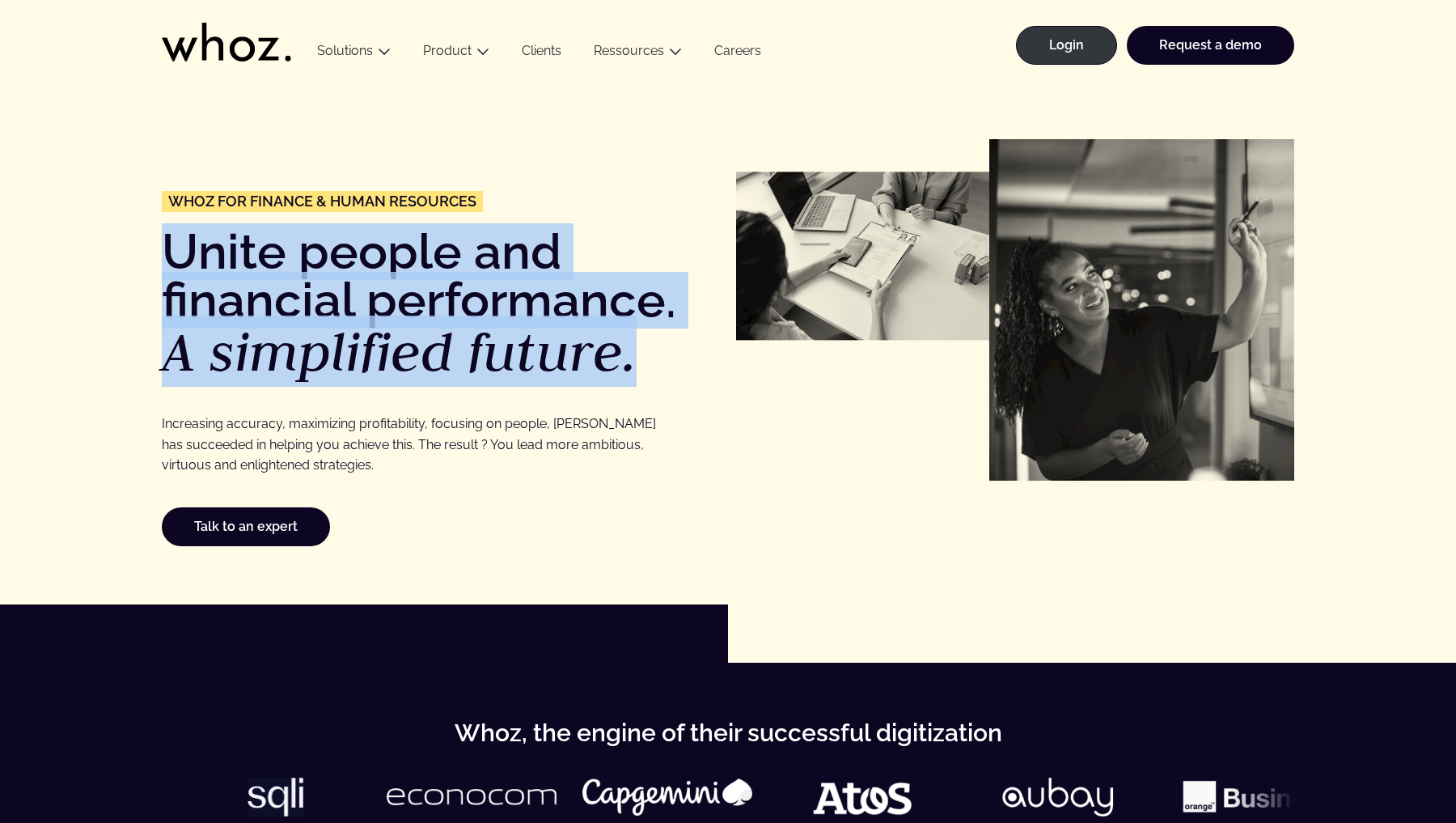
drag, startPoint x: 158, startPoint y: 247, endPoint x: 636, endPoint y: 337, distance: 486.4
click at [637, 338] on div "Whoz for Finance & Human Resources Unite people and financial performance. A si…" at bounding box center [728, 342] width 1391 height 407
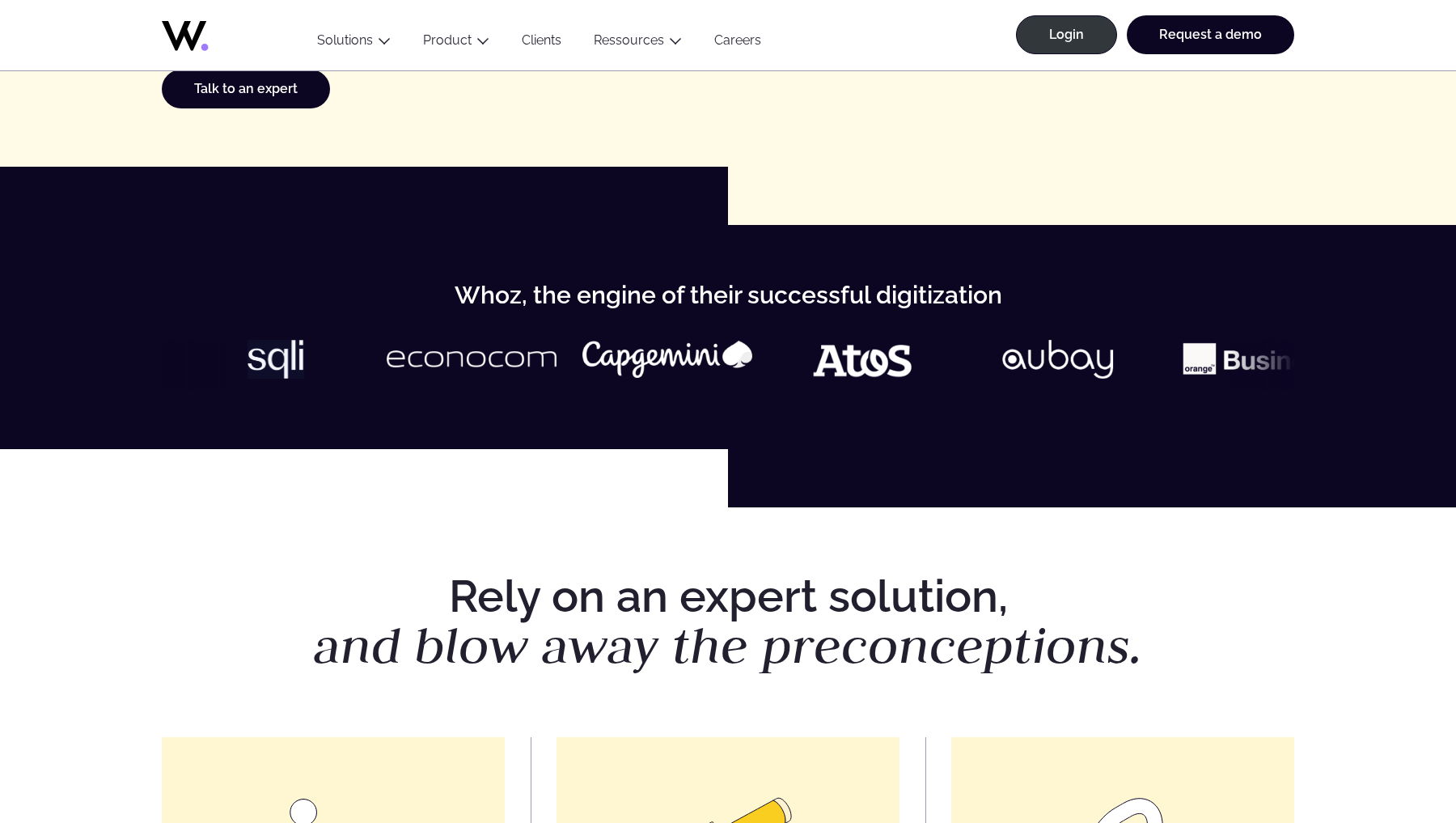
scroll to position [514, 0]
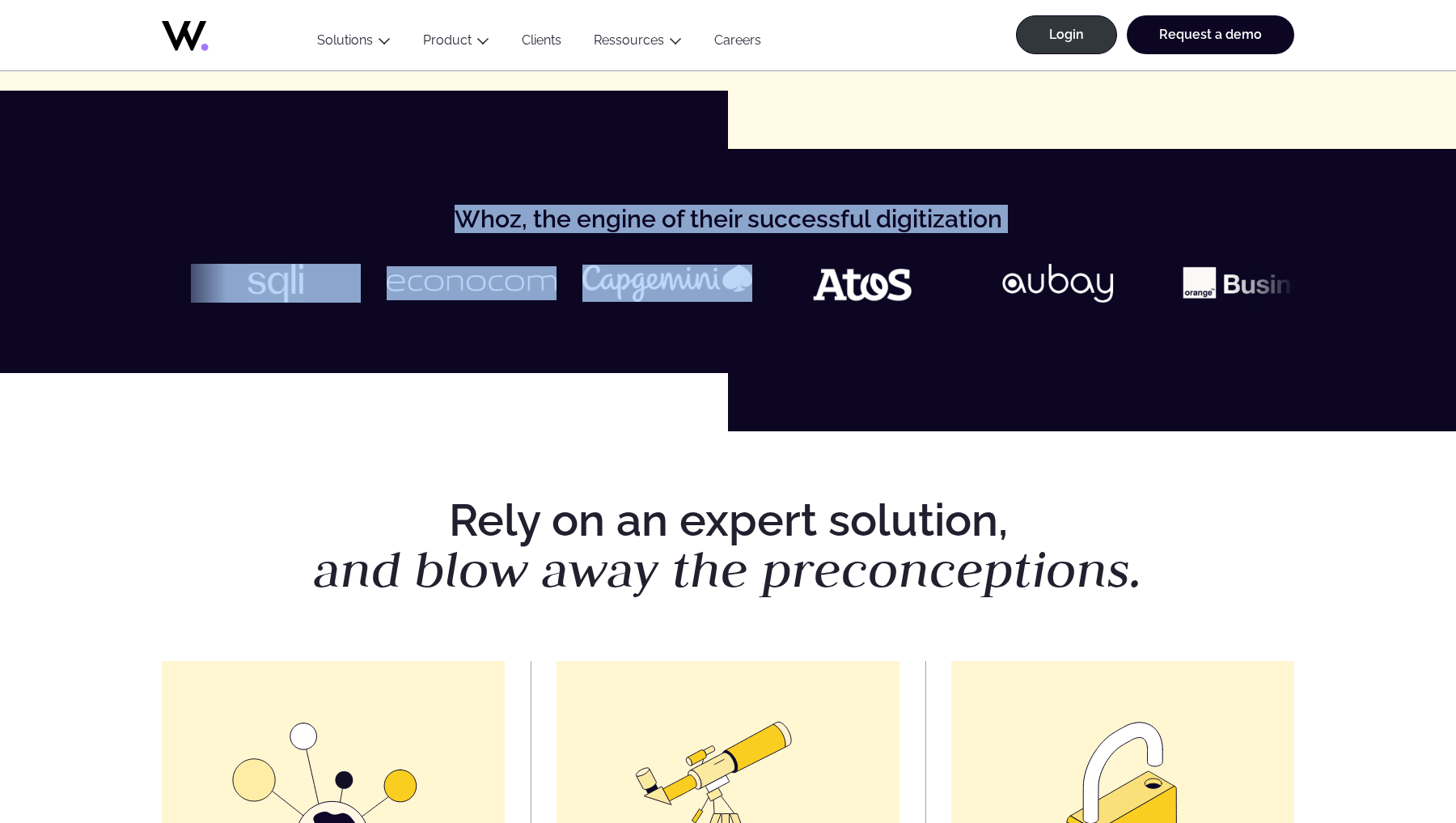
drag, startPoint x: 426, startPoint y: 190, endPoint x: 882, endPoint y: 258, distance: 461.0
click at [882, 258] on div "Whoz, the engine of their successful digitization" at bounding box center [728, 260] width 1456 height 223
click at [882, 258] on div "Whoz, the engine of their successful digitization" at bounding box center [728, 260] width 1391 height 106
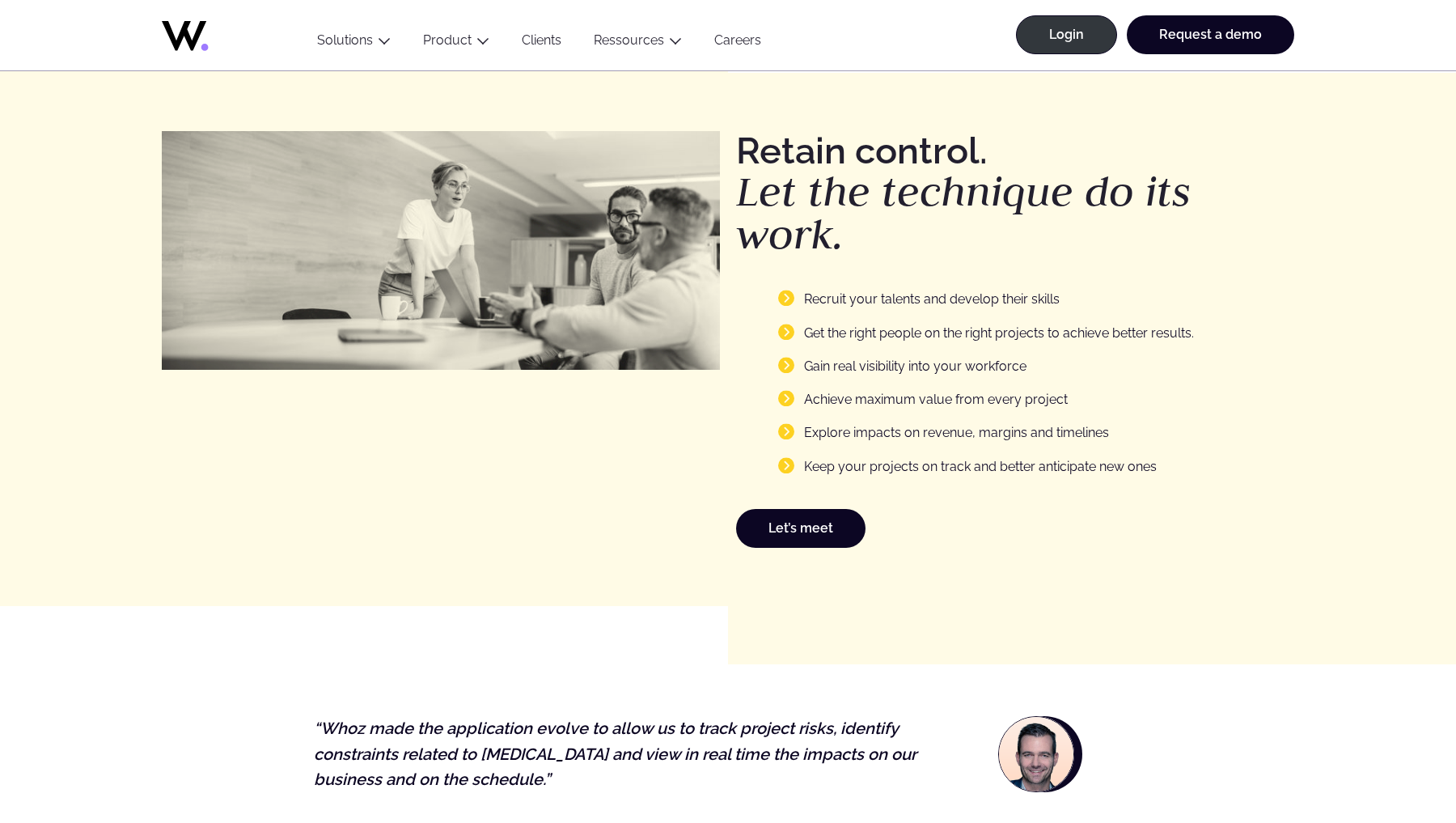
scroll to position [2284, 0]
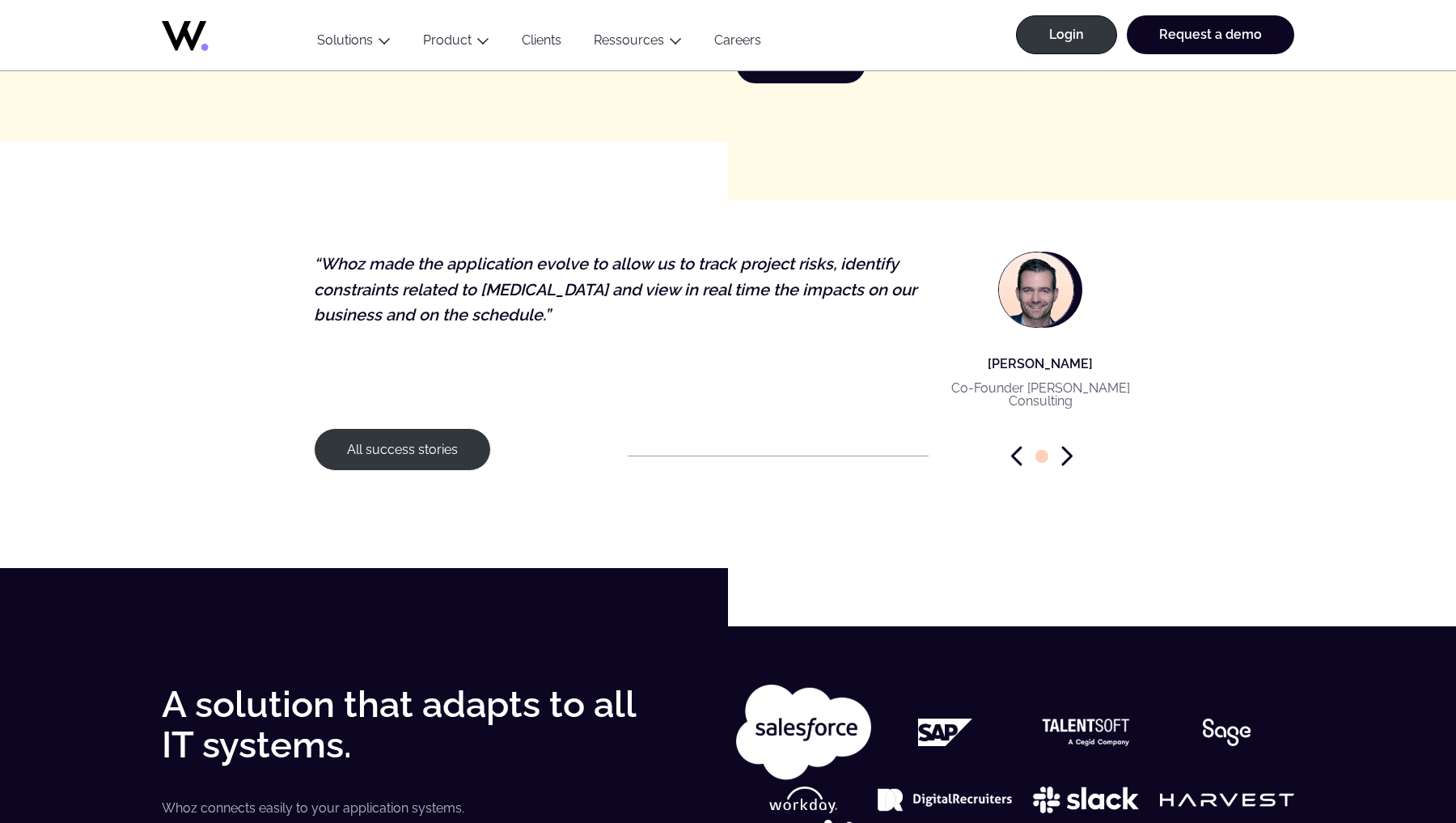
click at [1065, 447] on icon "Next slide" at bounding box center [1067, 456] width 11 height 20
click at [1069, 435] on div "All success stories" at bounding box center [728, 456] width 828 height 56
click at [1067, 448] on icon "Next slide" at bounding box center [1067, 456] width 11 height 20
click at [1066, 451] on icon "Next slide" at bounding box center [1067, 456] width 11 height 20
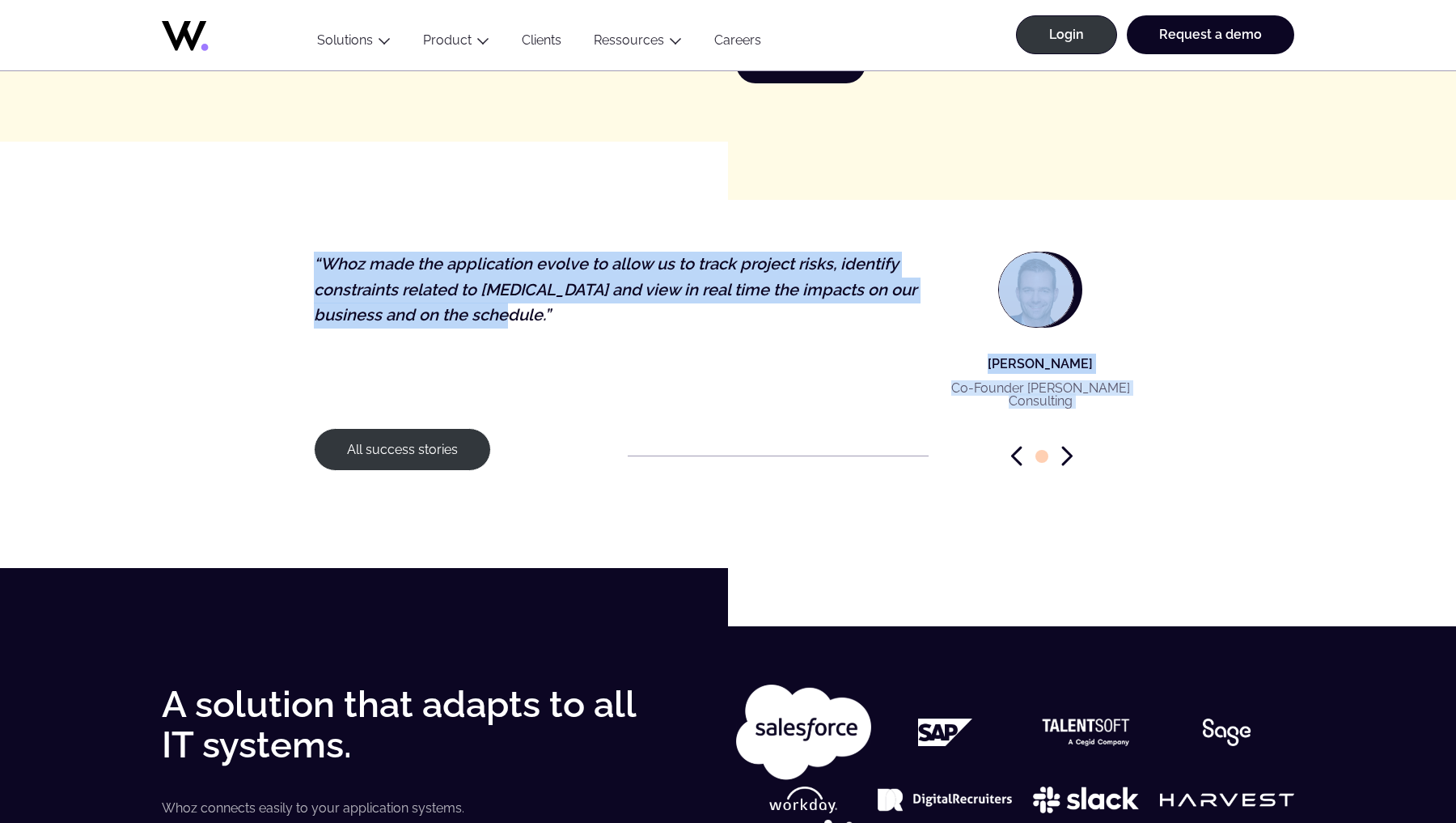
drag, startPoint x: 365, startPoint y: 252, endPoint x: 646, endPoint y: 304, distance: 285.8
click at [646, 304] on p "“Whoz made the application evolve to allow us to track project risks, identify …" at bounding box center [620, 290] width 611 height 77
click at [598, 324] on blockquote "“Whoz made the application evolve to allow us to track project risks, identify …" at bounding box center [620, 326] width 611 height 149
click at [555, 309] on p "“Whoz made the application evolve to allow us to track project risks, identify …" at bounding box center [620, 290] width 611 height 77
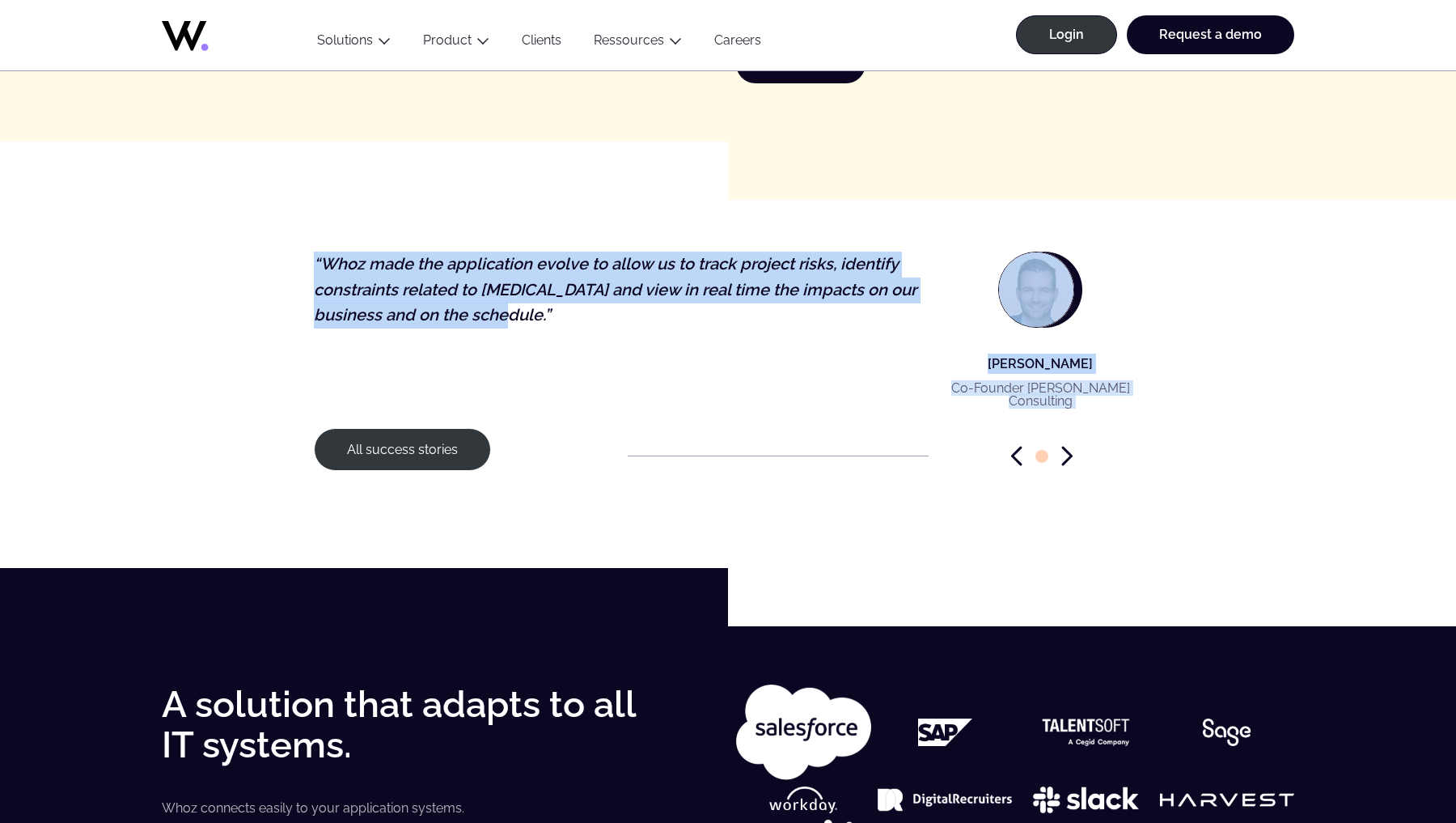
click at [529, 308] on p "“Whoz made the application evolve to allow us to track project risks, identify …" at bounding box center [620, 290] width 611 height 77
click at [516, 301] on p "“Whoz made the application evolve to allow us to track project risks, identify …" at bounding box center [620, 290] width 611 height 77
click at [326, 253] on p "“Whoz made the application evolve to allow us to track project risks, identify …" at bounding box center [620, 290] width 611 height 77
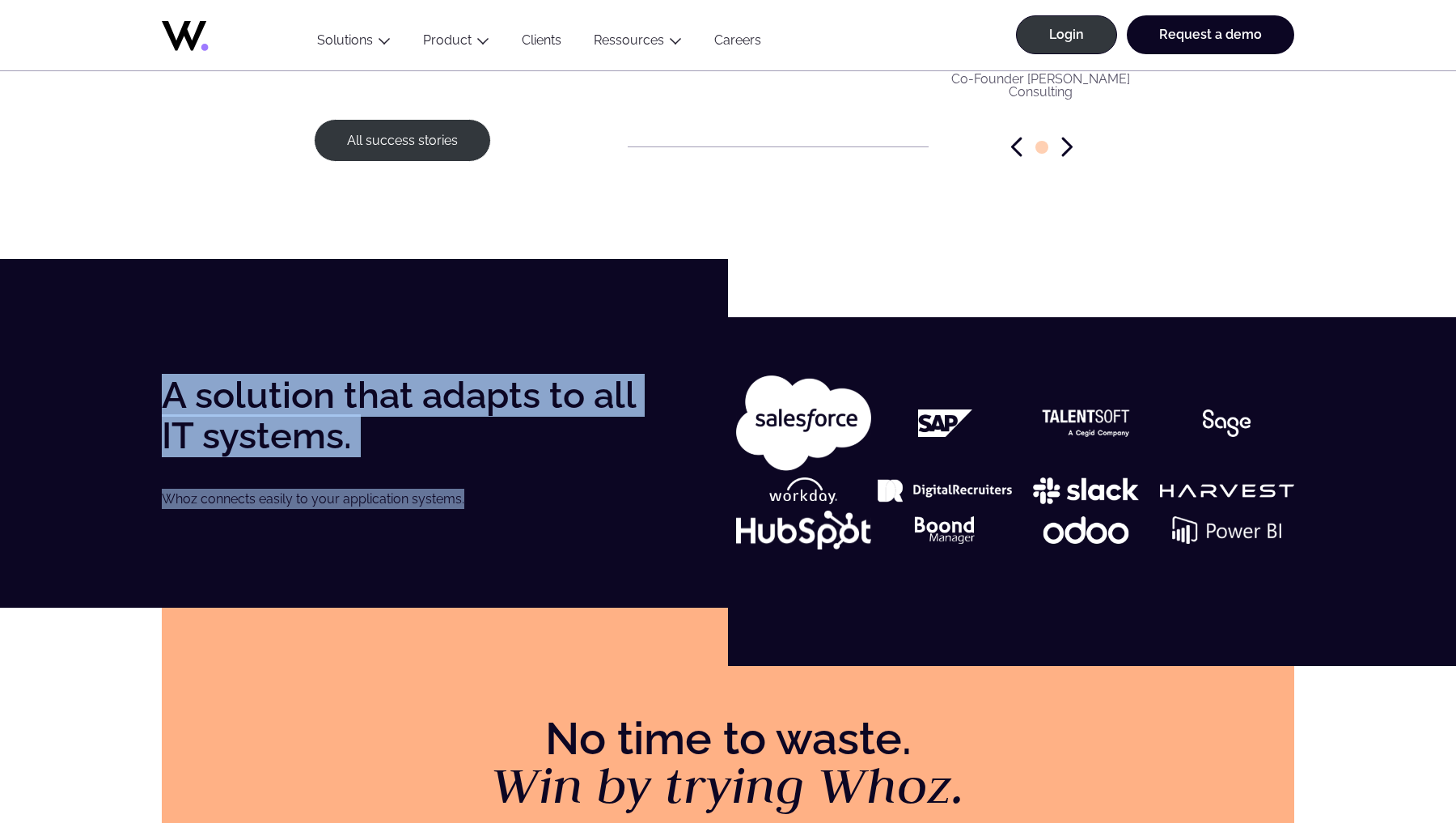
drag, startPoint x: 157, startPoint y: 384, endPoint x: 494, endPoint y: 496, distance: 355.1
click at [494, 496] on div "A solution that adapts to all IT systems. Whoz connects easily to your applicat…" at bounding box center [728, 462] width 1391 height 174
click at [494, 496] on p "Whoz connects easily to your application systems." at bounding box center [413, 499] width 503 height 20
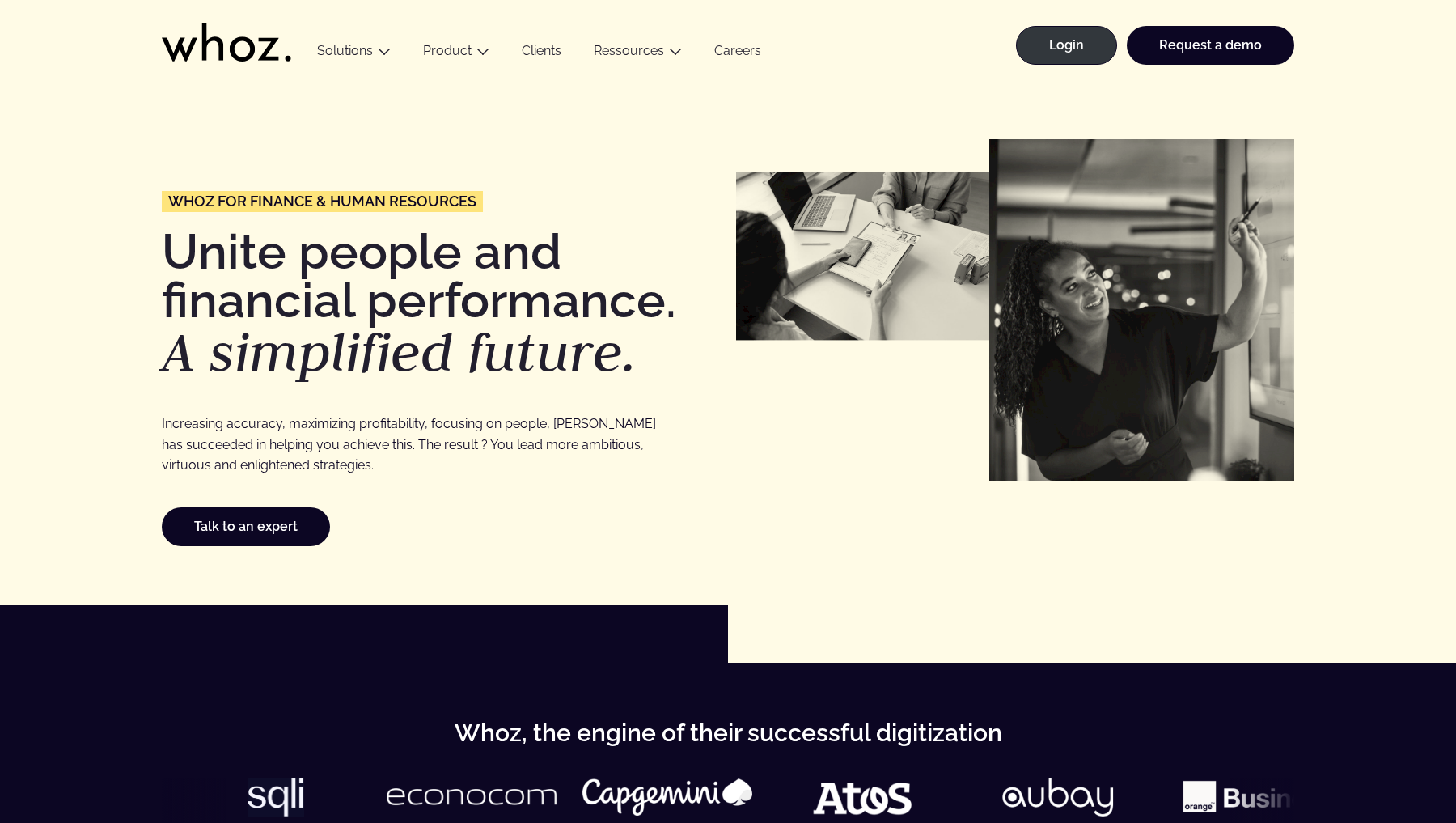
scroll to position [0, 0]
click at [482, 574] on div "Whoz for Finance & Human Resources Unite people and financial performance. A si…" at bounding box center [728, 343] width 1456 height 524
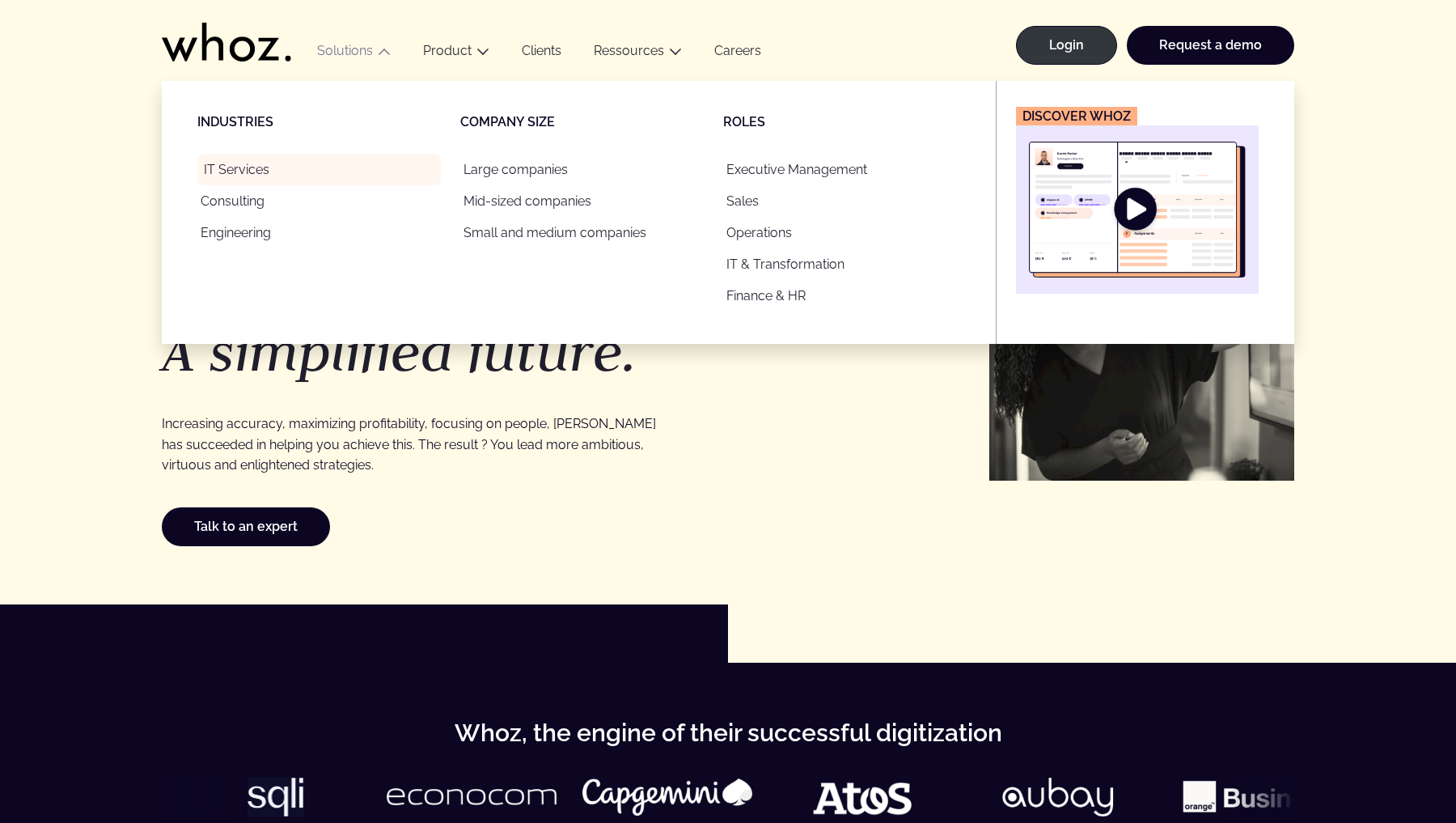
click at [237, 170] on link "IT Services" at bounding box center [319, 169] width 244 height 32
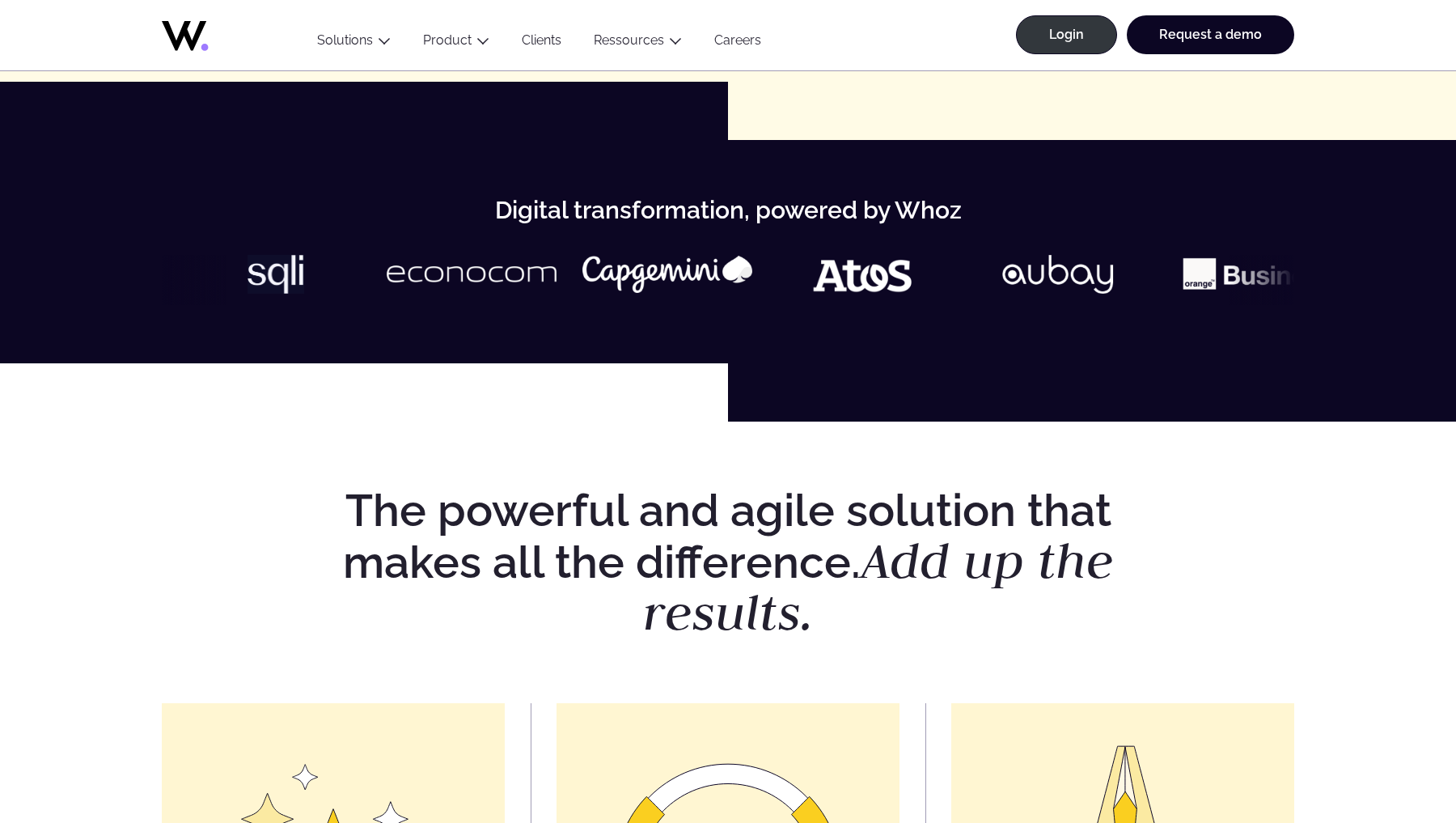
scroll to position [773, 0]
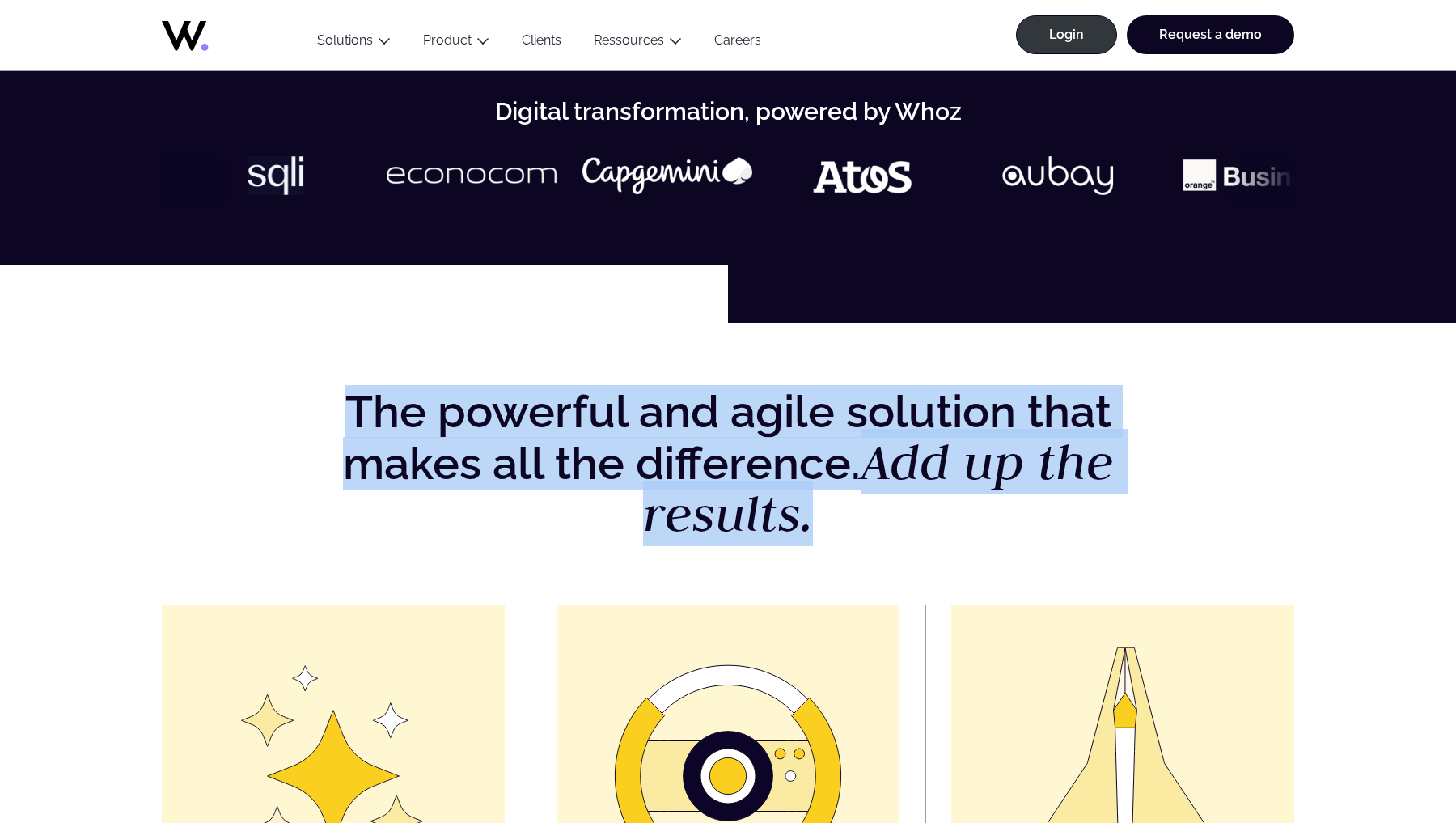
drag, startPoint x: 473, startPoint y: 394, endPoint x: 829, endPoint y: 509, distance: 374.1
click at [829, 509] on h2 "The powerful and agile solution that makes all the difference. Add up the resul…" at bounding box center [728, 463] width 828 height 152
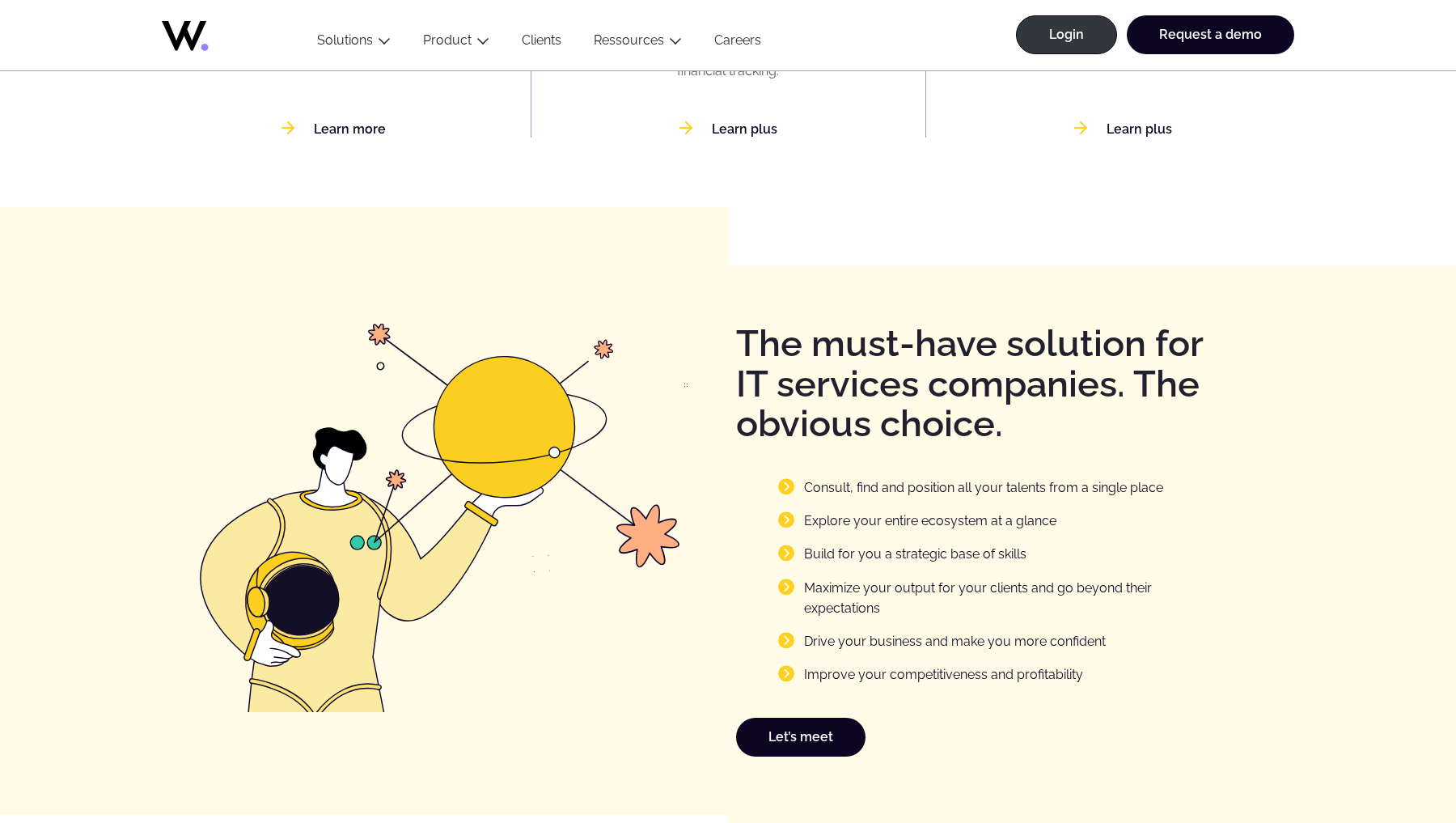
scroll to position [2064, 0]
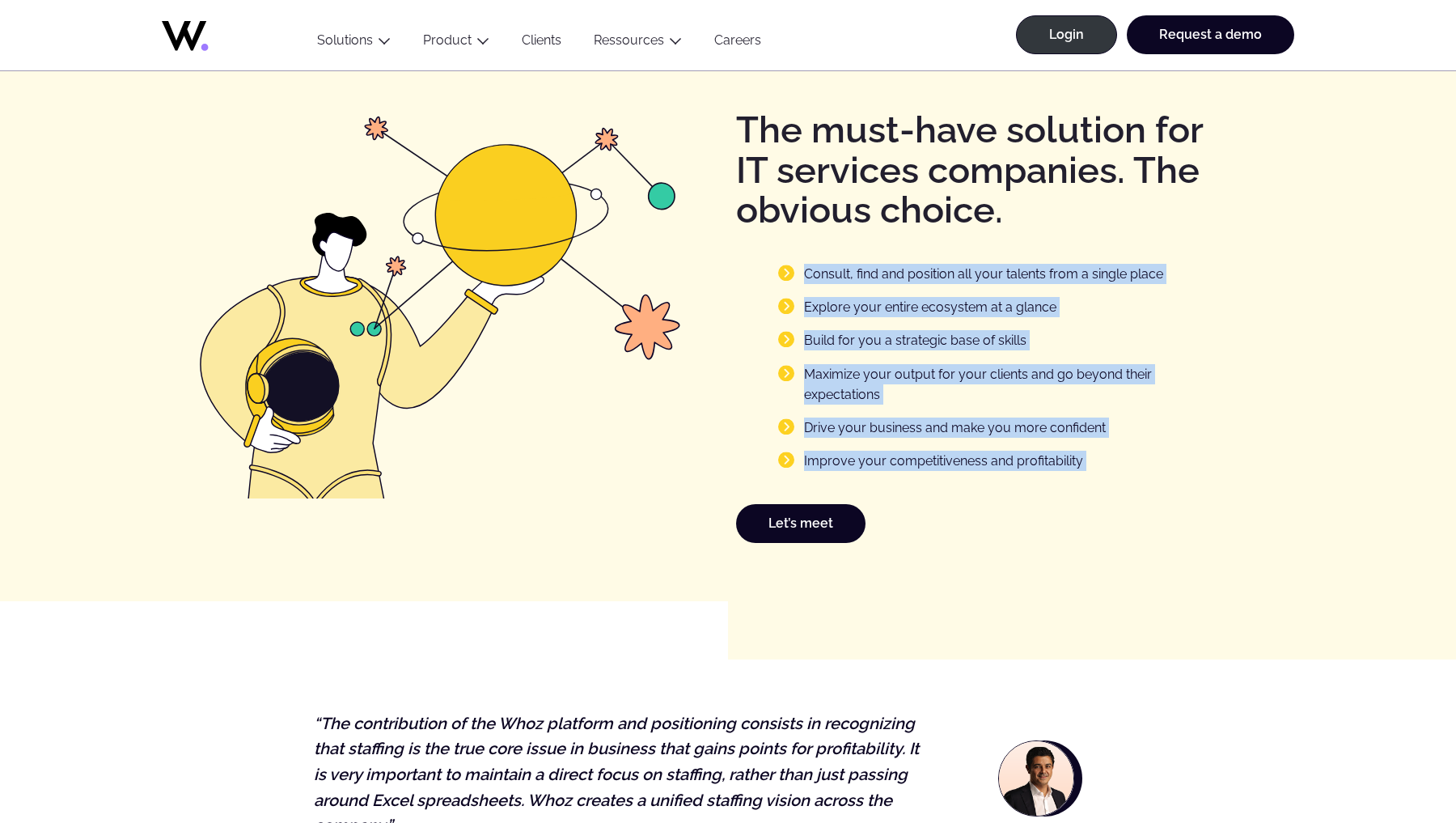
drag, startPoint x: 740, startPoint y: 241, endPoint x: 1100, endPoint y: 492, distance: 438.9
click at [1100, 492] on div "The must-have solution for IT services companies. The obvious choice. Consult, …" at bounding box center [1015, 326] width 558 height 433
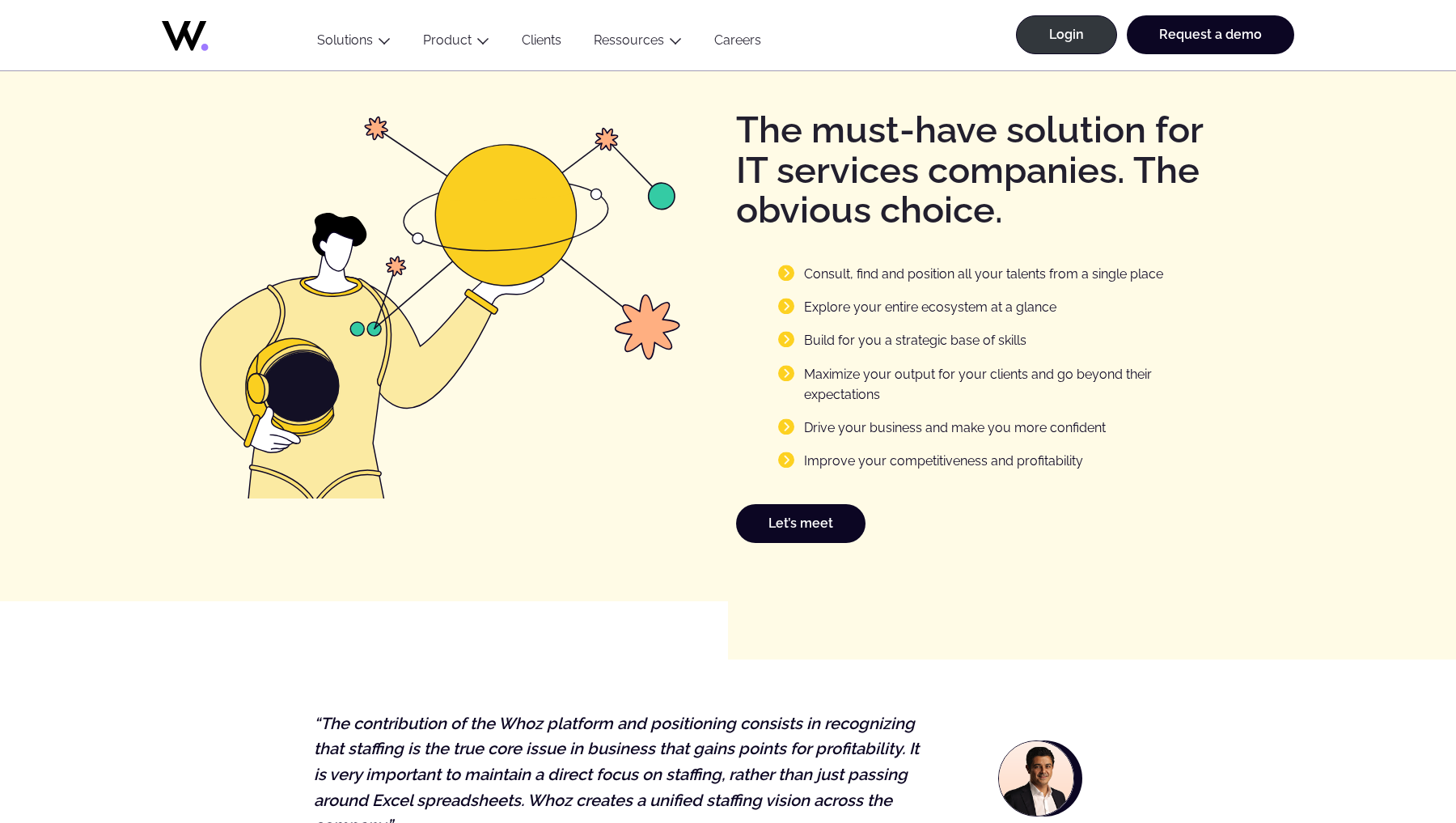
click at [1099, 505] on div "Let’s meet" at bounding box center [1015, 524] width 558 height 39
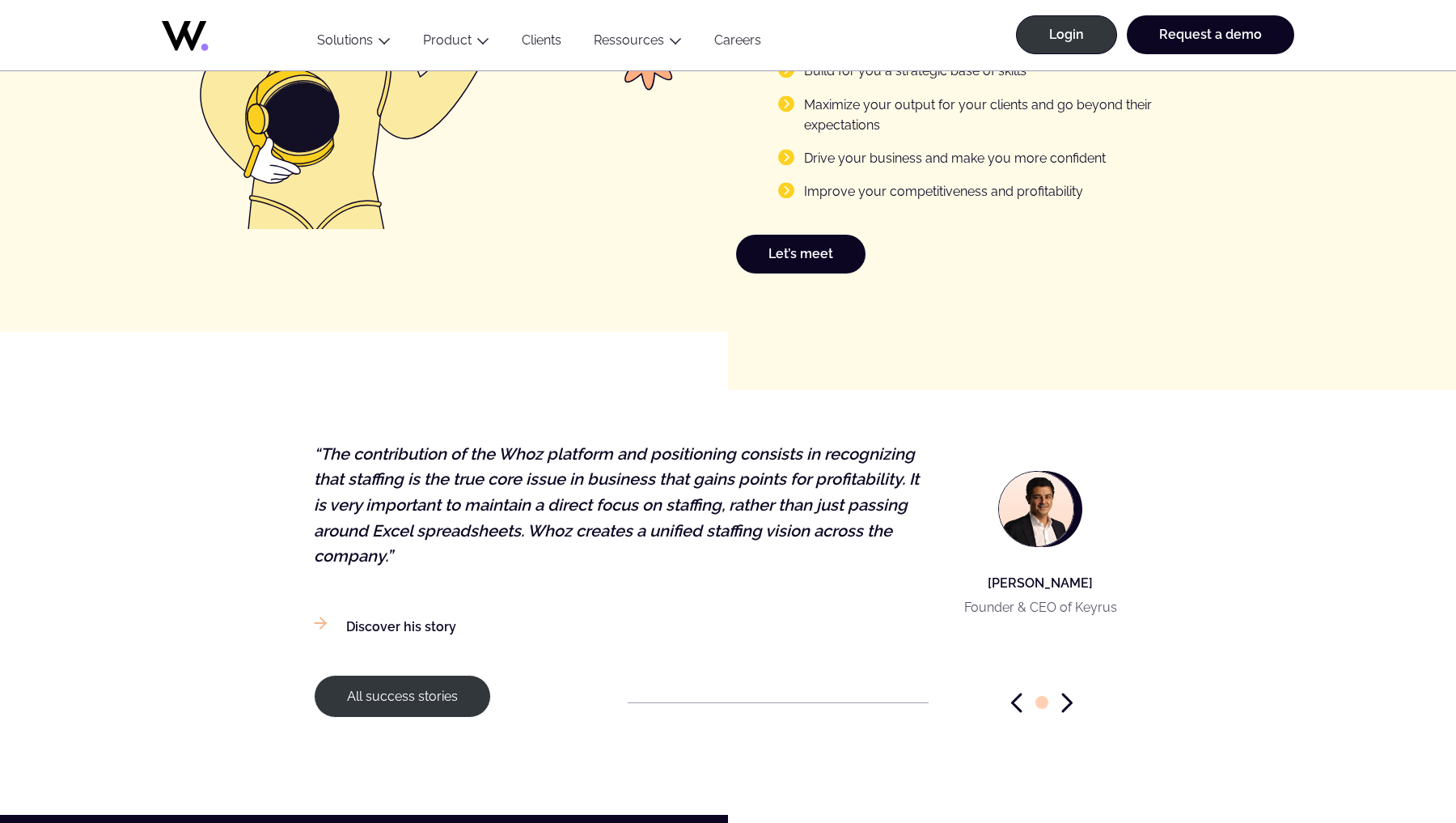
scroll to position [2415, 0]
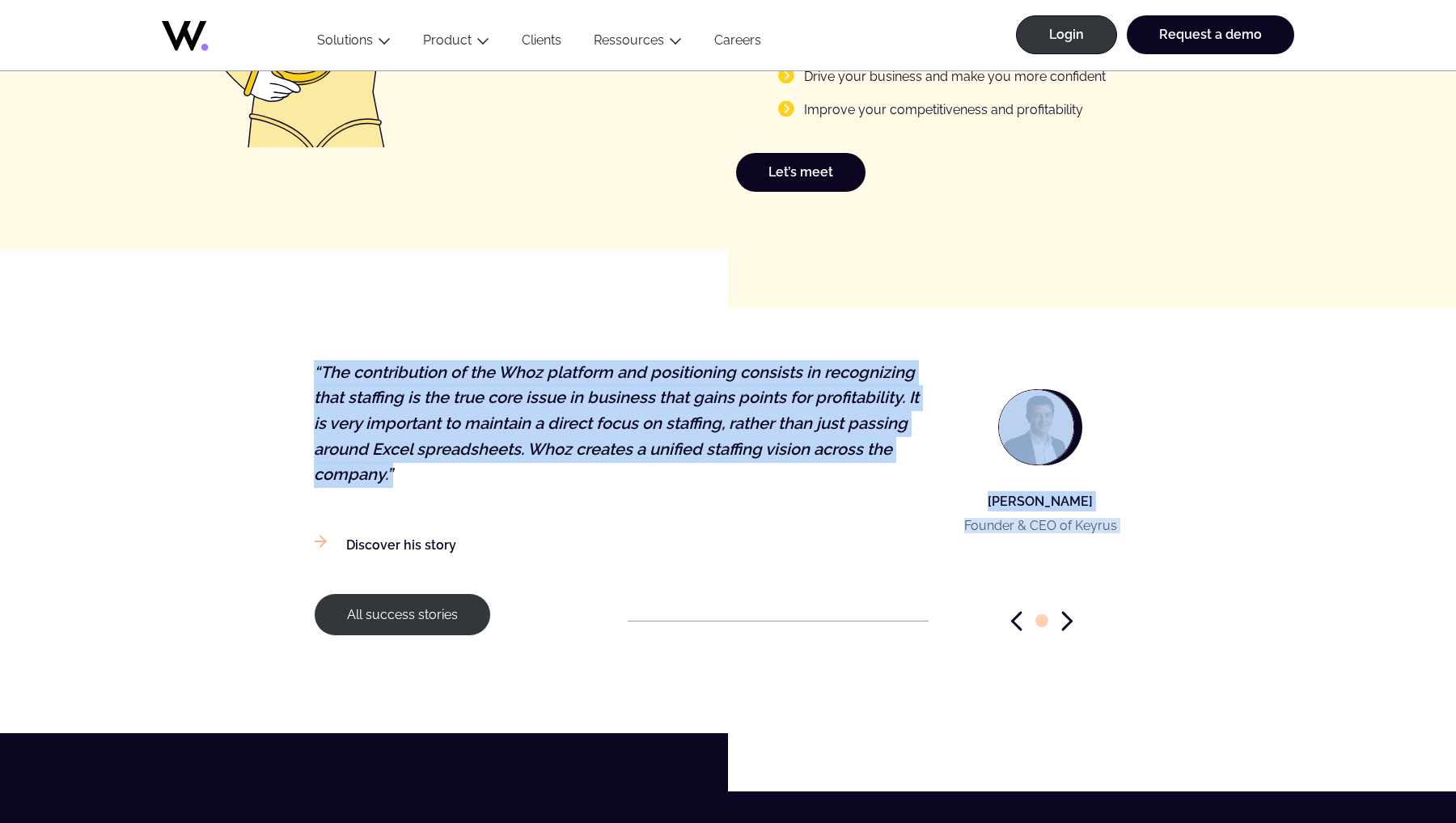
drag, startPoint x: 234, startPoint y: 348, endPoint x: 472, endPoint y: 489, distance: 276.6
click at [331, 336] on figure "[PERSON_NAME] Founder & CEO of Keyrus “The contribution of the Whoz platform an…" at bounding box center [728, 465] width 828 height 262
drag, startPoint x: 283, startPoint y: 316, endPoint x: 469, endPoint y: 466, distance: 238.9
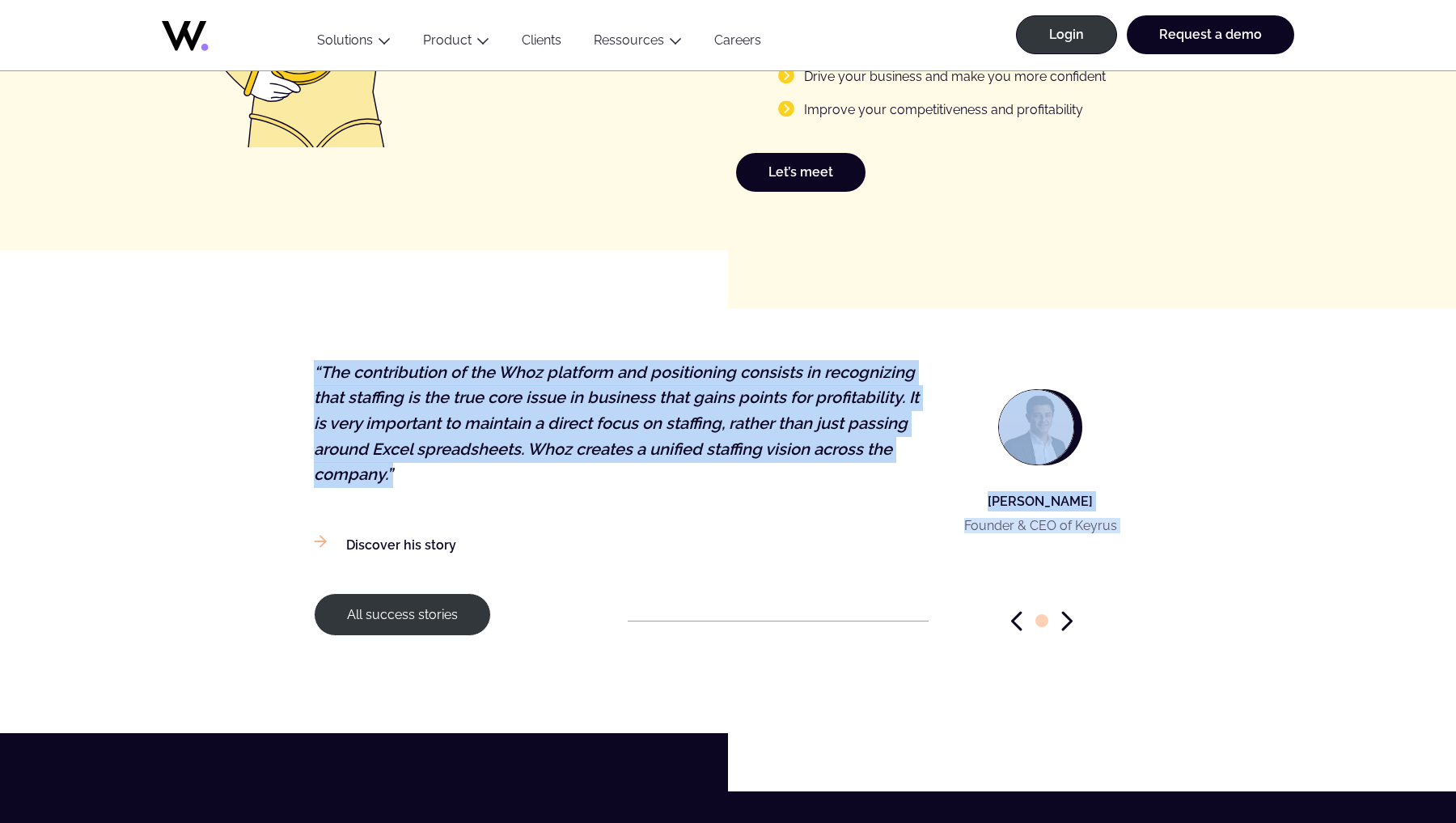
click at [469, 466] on p "“The contribution of the Whoz platform and positioning consists in recognizing …" at bounding box center [620, 423] width 611 height 128
click at [433, 474] on p "“The contribution of the Whoz platform and positioning consists in recognizing …" at bounding box center [620, 423] width 611 height 128
click at [389, 458] on p "“The contribution of the Whoz platform and positioning consists in recognizing …" at bounding box center [620, 423] width 611 height 128
